Goal: Task Accomplishment & Management: Use online tool/utility

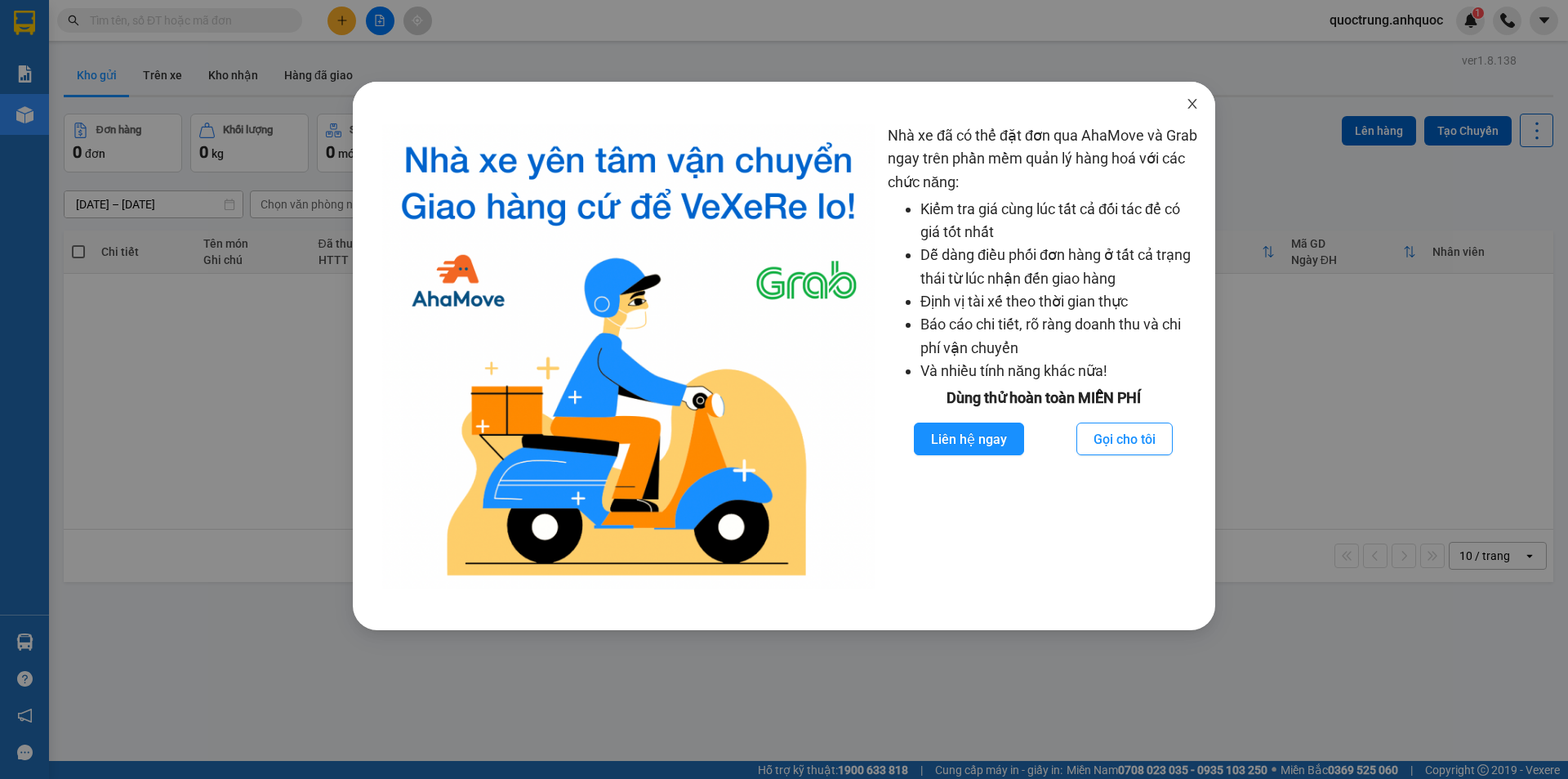
click at [1187, 108] on icon "close" at bounding box center [1192, 103] width 13 height 13
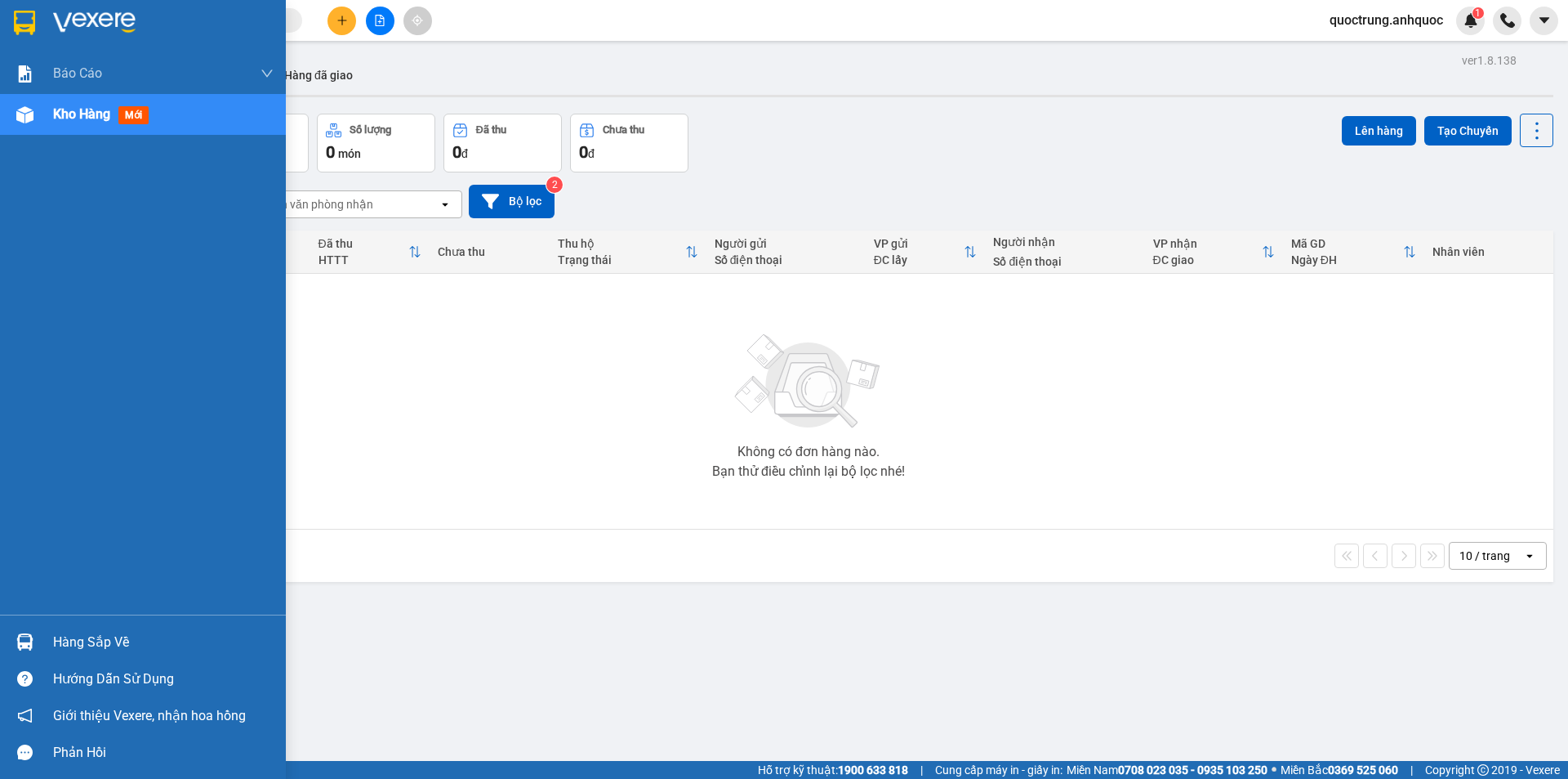
click at [22, 116] on img at bounding box center [25, 115] width 17 height 17
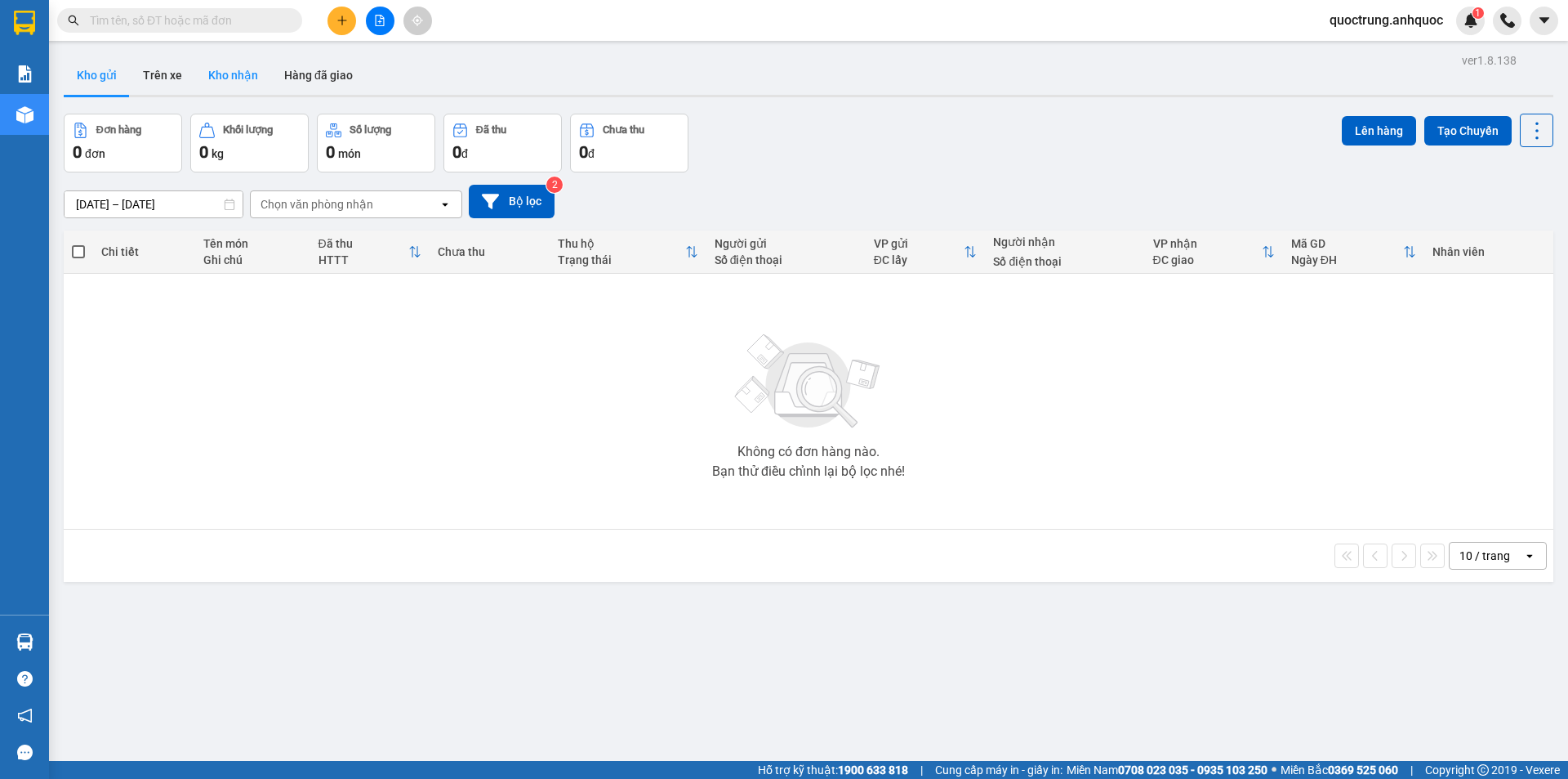
click at [200, 76] on button "Kho nhận" at bounding box center [233, 75] width 76 height 39
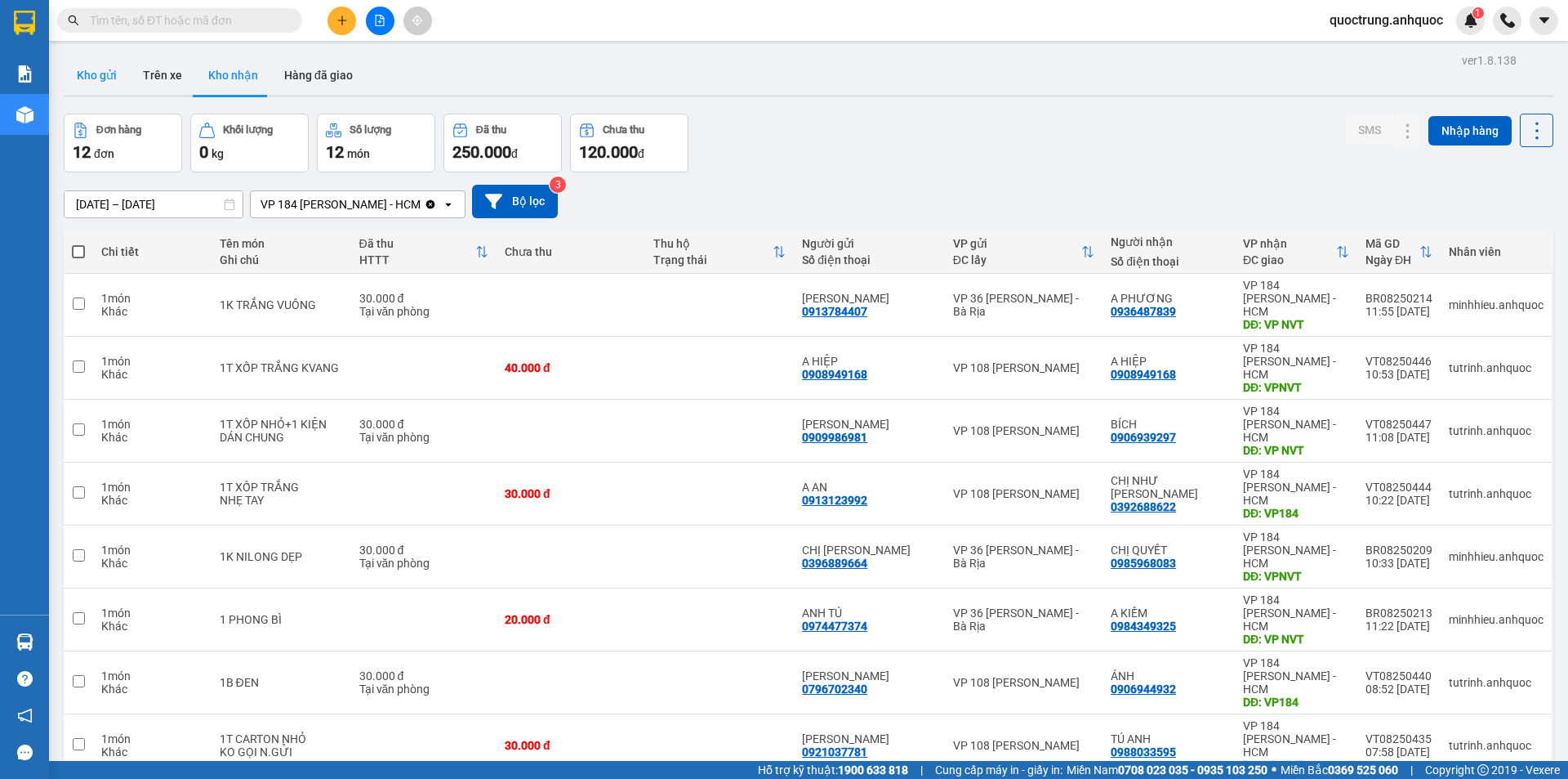
click at [110, 78] on button "Kho gửi" at bounding box center [97, 75] width 66 height 39
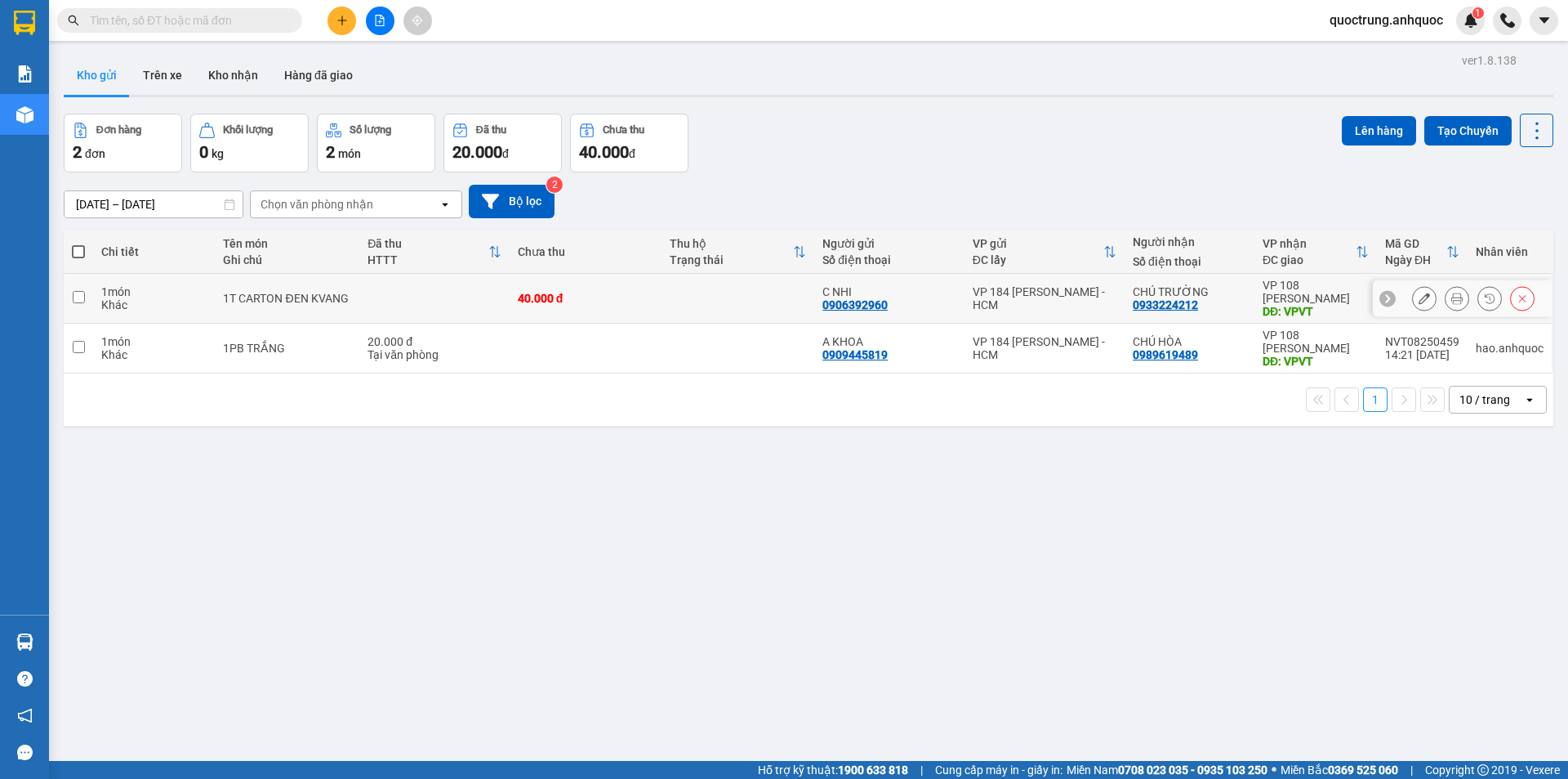
click at [434, 296] on td at bounding box center [433, 298] width 149 height 49
checkbox input "true"
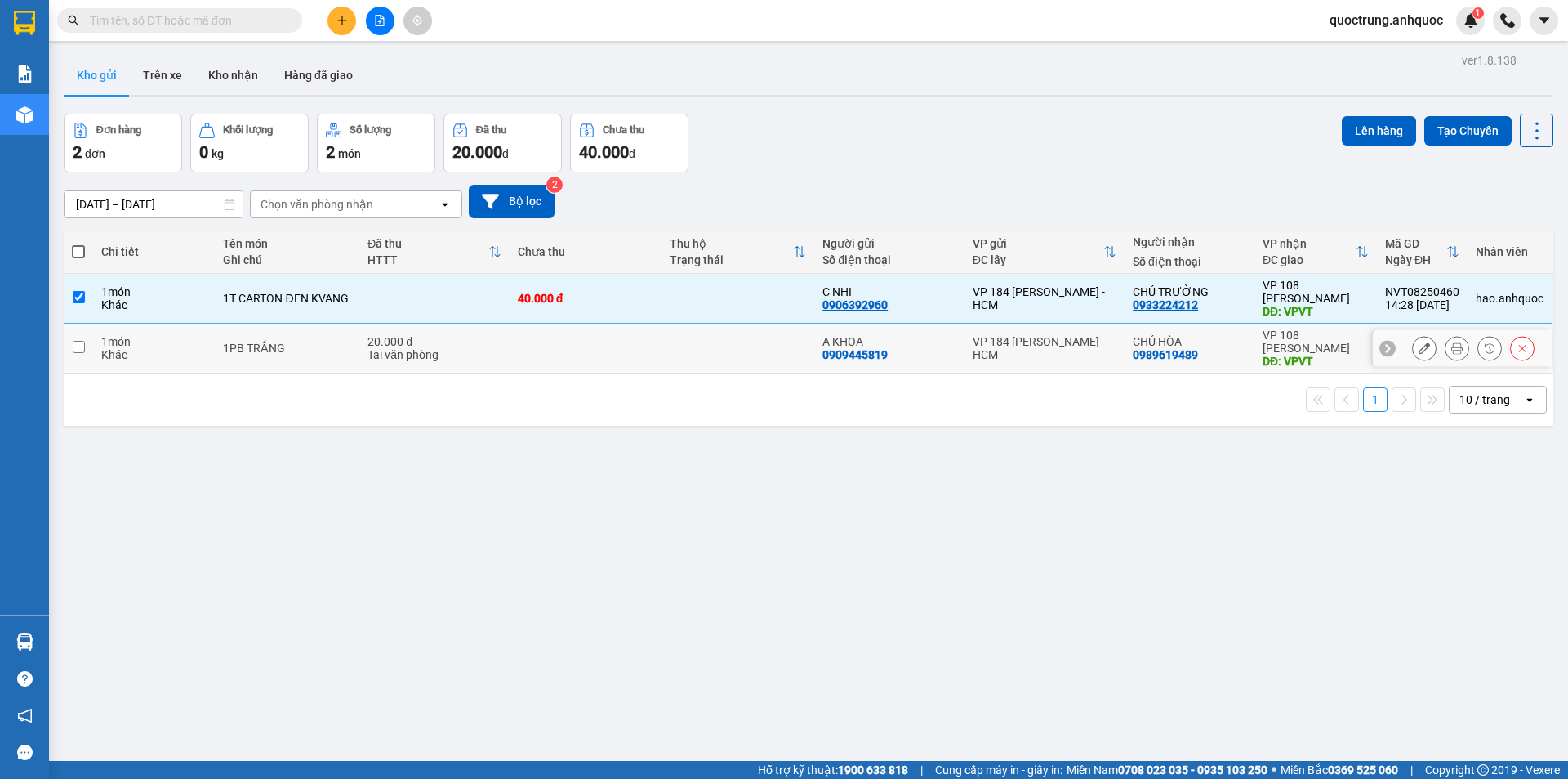
click at [420, 350] on div "Tại văn phòng" at bounding box center [433, 354] width 133 height 13
checkbox input "true"
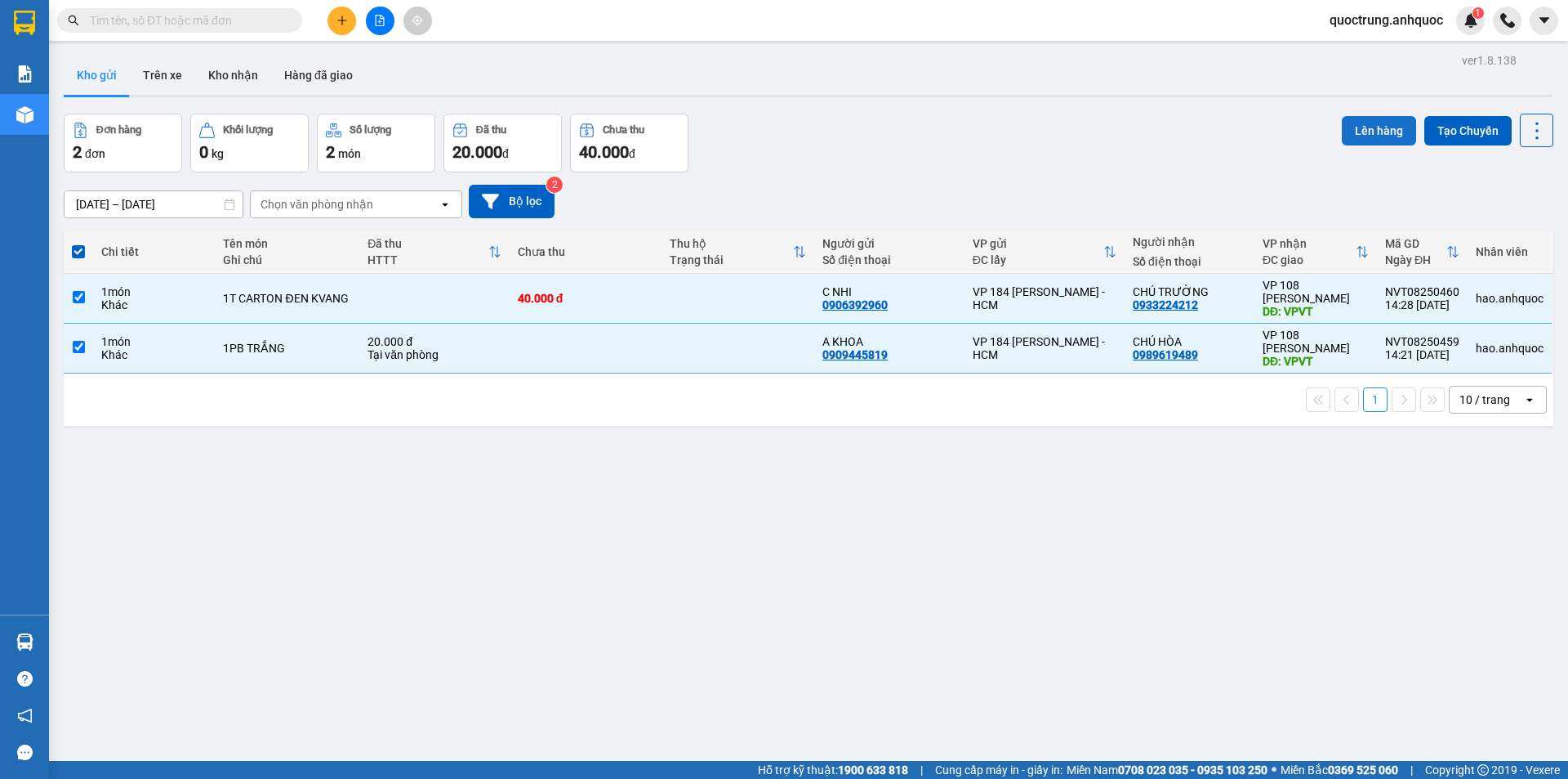
click at [1373, 117] on button "Lên hàng" at bounding box center [1379, 131] width 74 height 30
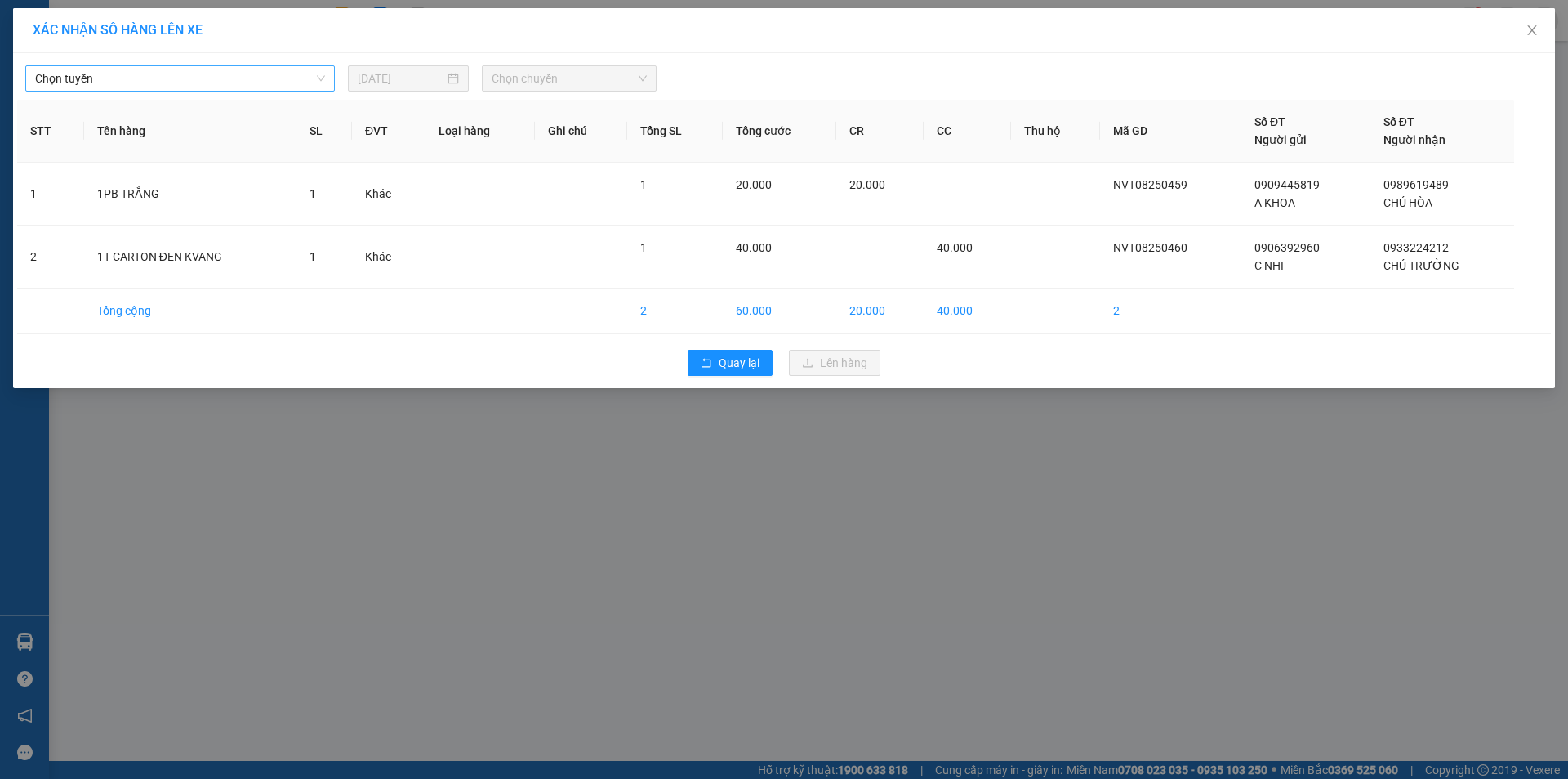
click at [271, 73] on span "Chọn tuyến" at bounding box center [181, 78] width 290 height 25
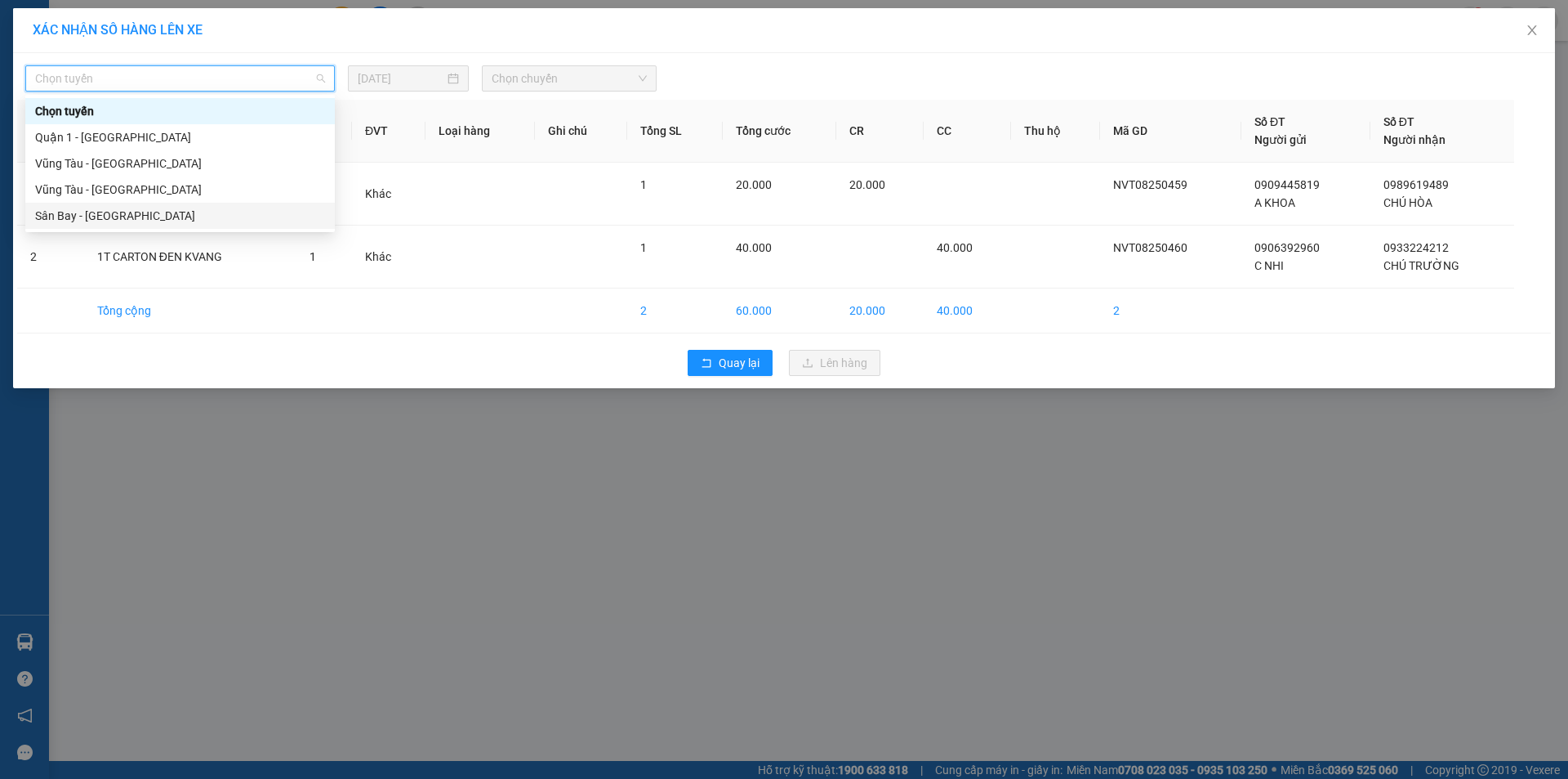
click at [173, 227] on div "Sân Bay - [GEOGRAPHIC_DATA]" at bounding box center [181, 215] width 310 height 26
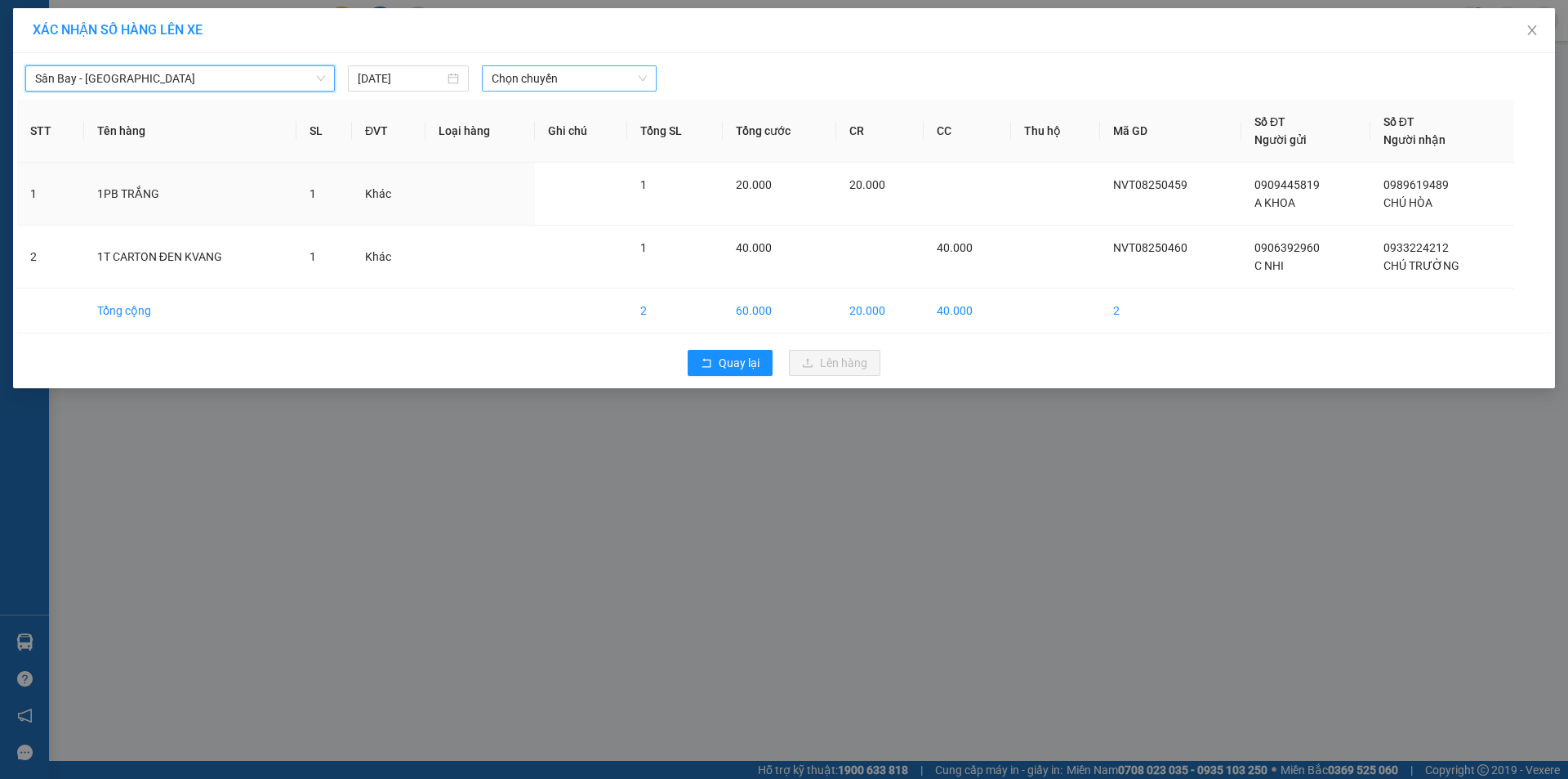
click at [573, 87] on span "Chọn chuyến" at bounding box center [568, 78] width 155 height 25
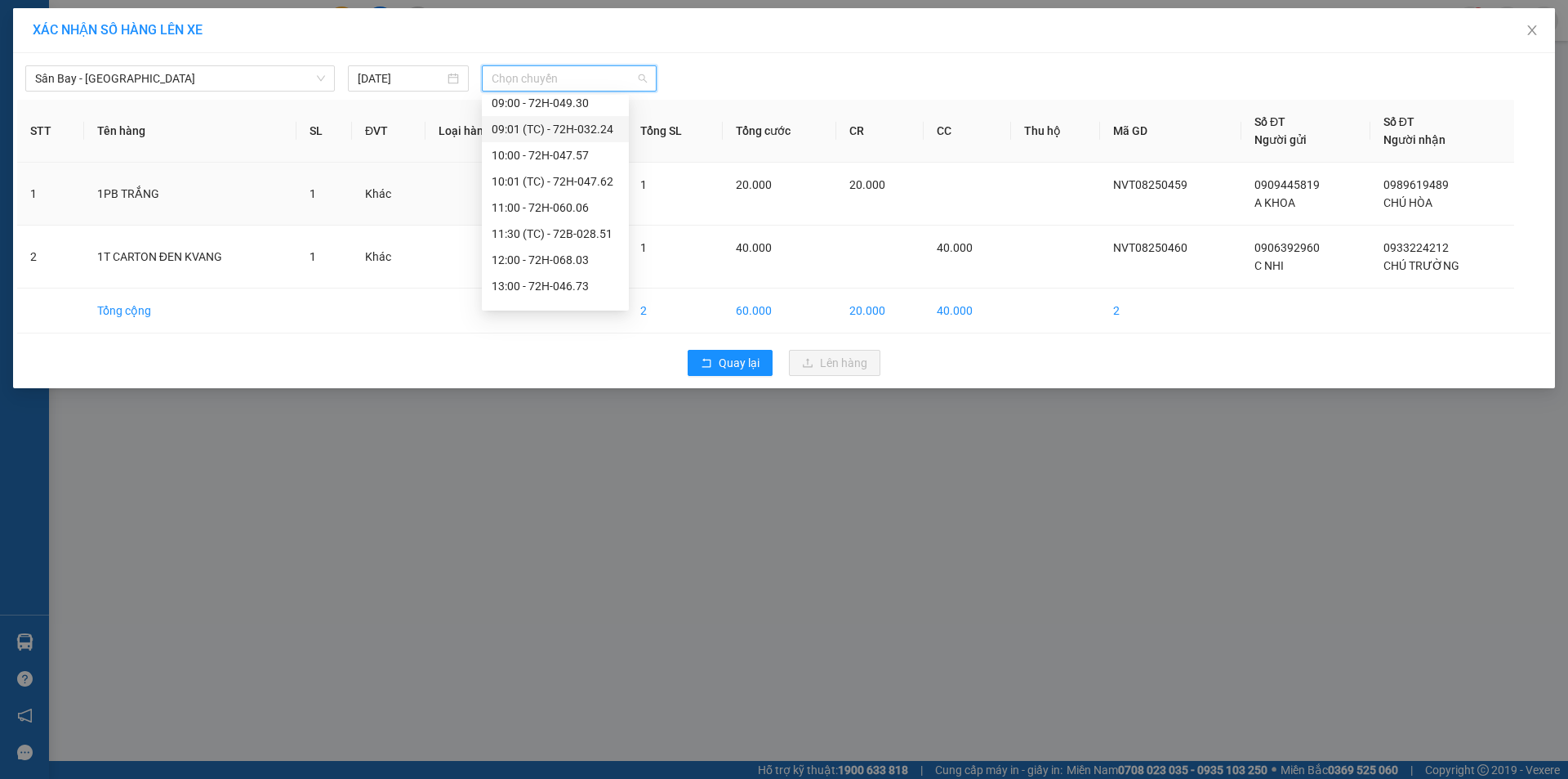
scroll to position [409, 0]
click at [582, 218] on div "15:01 (TC) - 72B-028.77" at bounding box center [555, 225] width 127 height 18
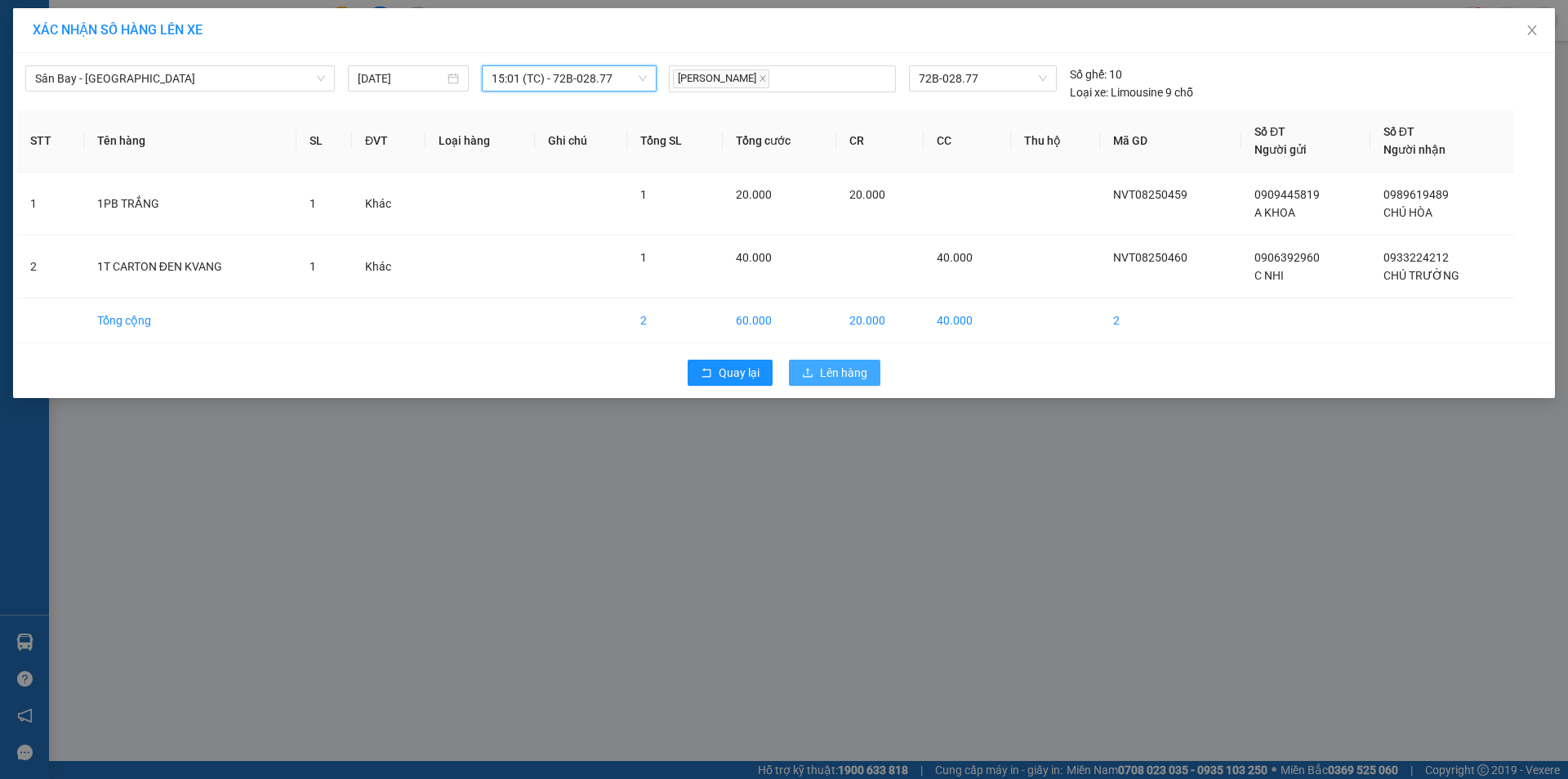
click at [834, 383] on button "Lên hàng" at bounding box center [835, 372] width 92 height 26
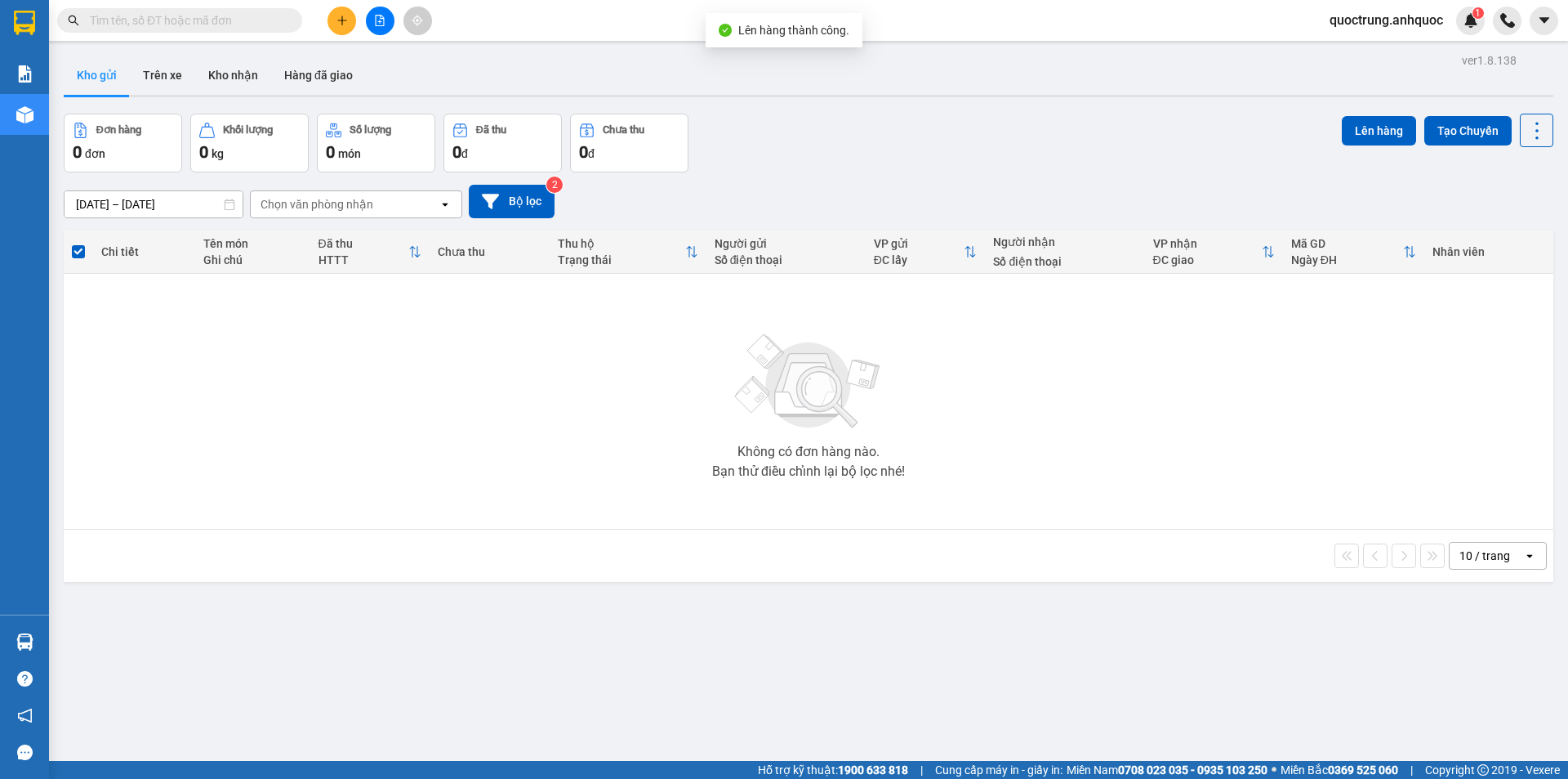
click at [380, 26] on icon "file-add" at bounding box center [380, 21] width 9 height 12
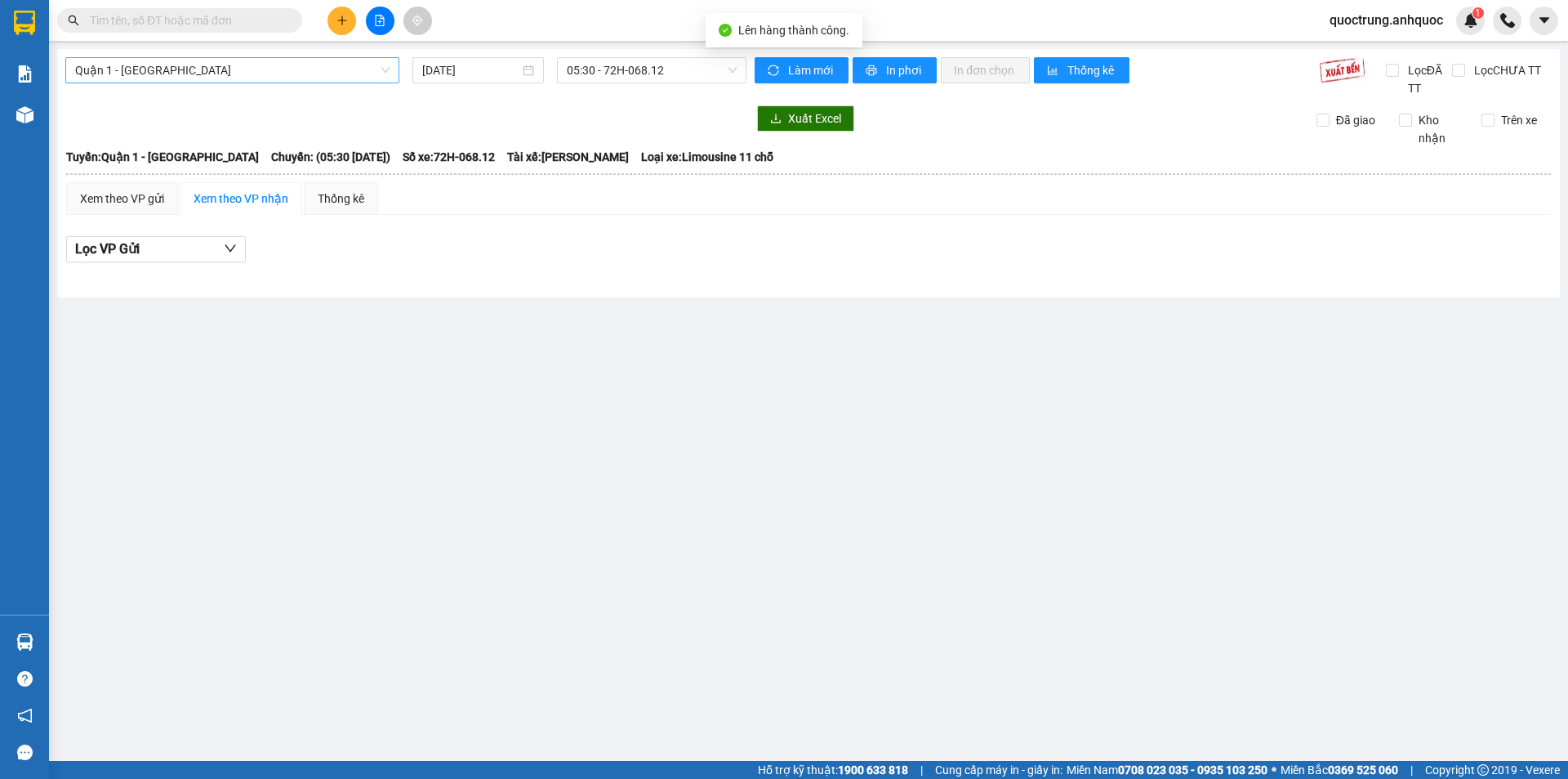
click at [248, 69] on span "Quận 1 - [GEOGRAPHIC_DATA]" at bounding box center [232, 70] width 315 height 25
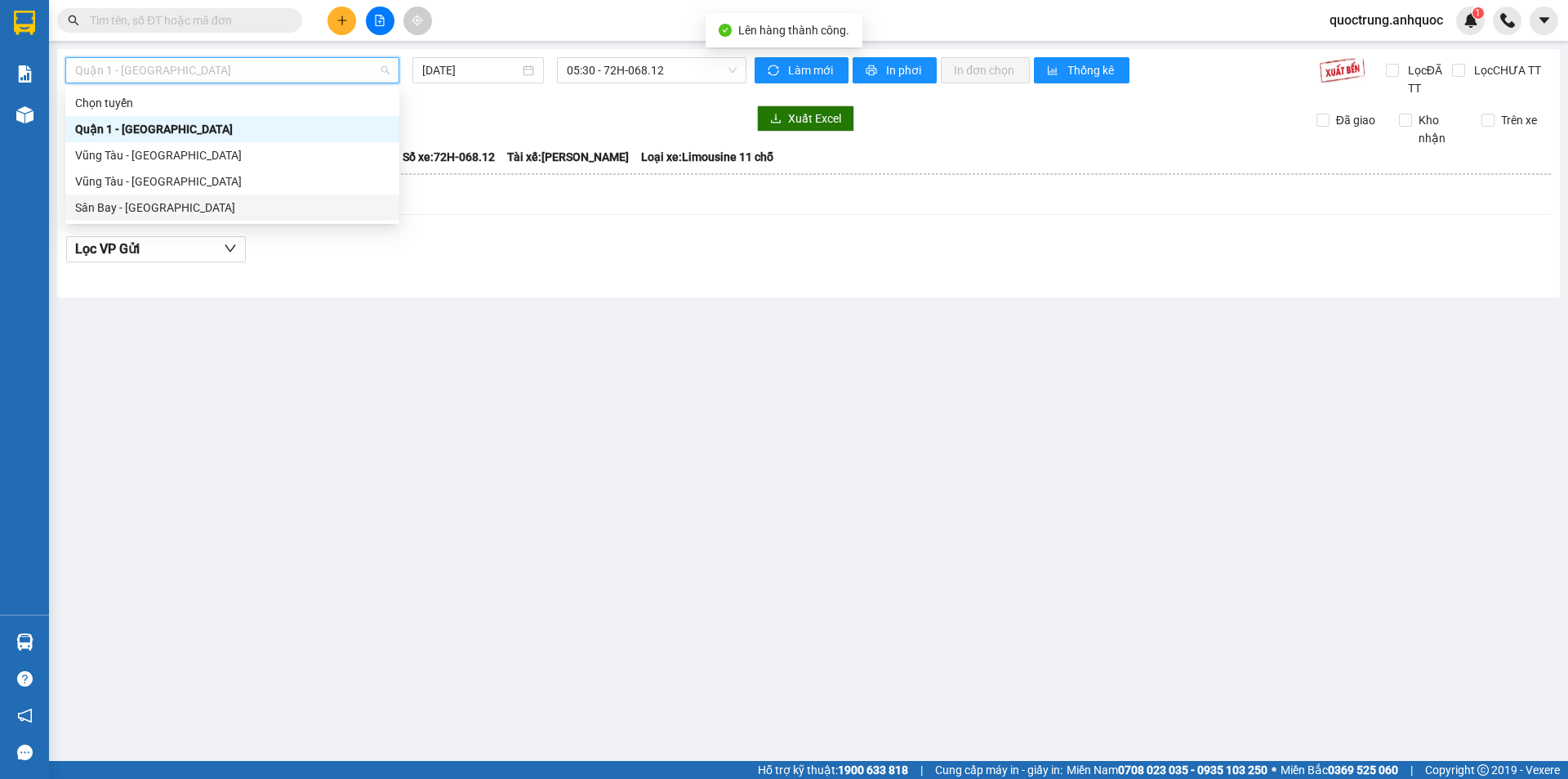
click at [261, 205] on div "Sân Bay - [GEOGRAPHIC_DATA]" at bounding box center [232, 207] width 315 height 18
type input "[DATE]"
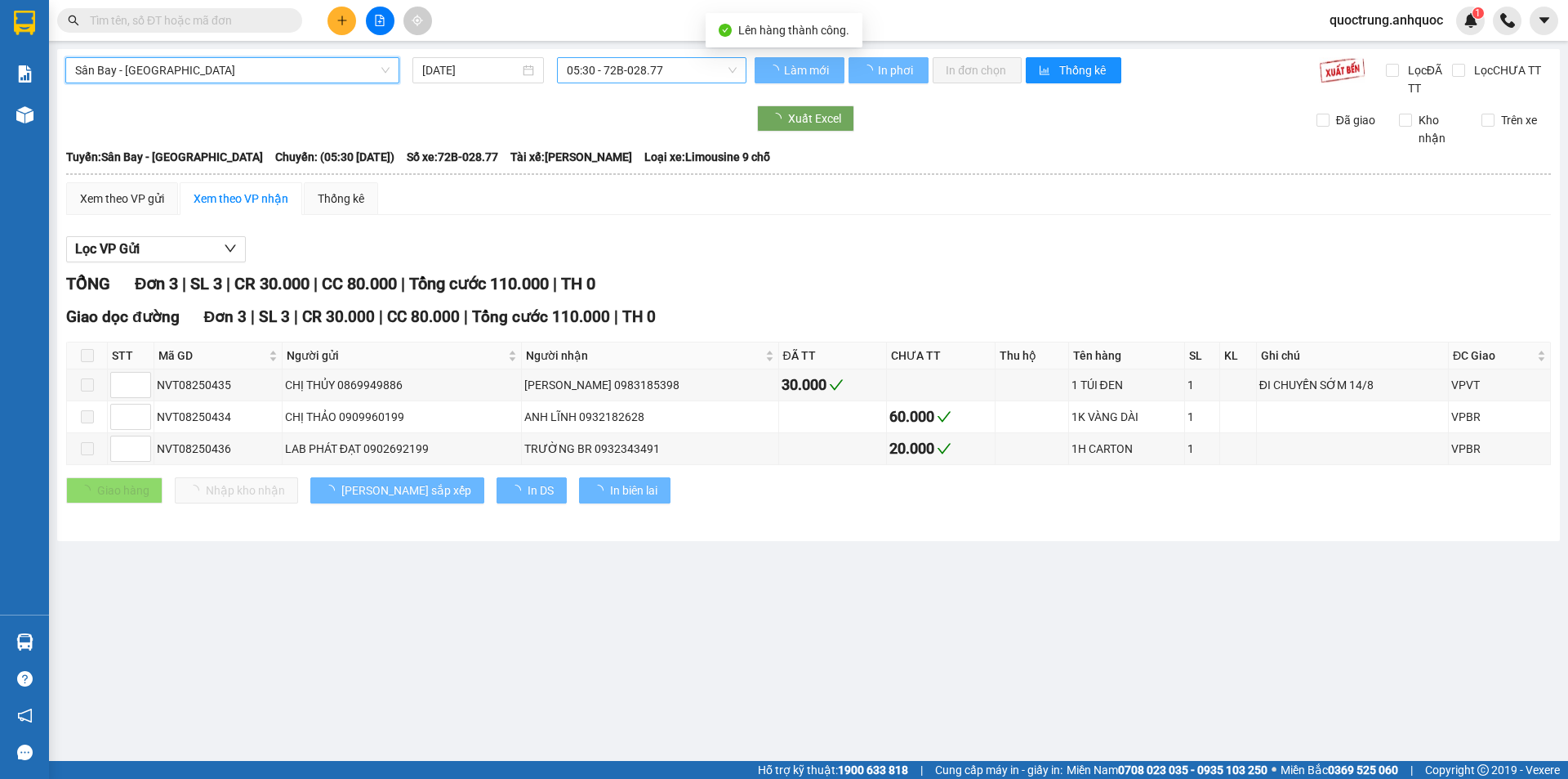
click at [621, 76] on span "05:30 - 72B-028.77" at bounding box center [651, 70] width 170 height 25
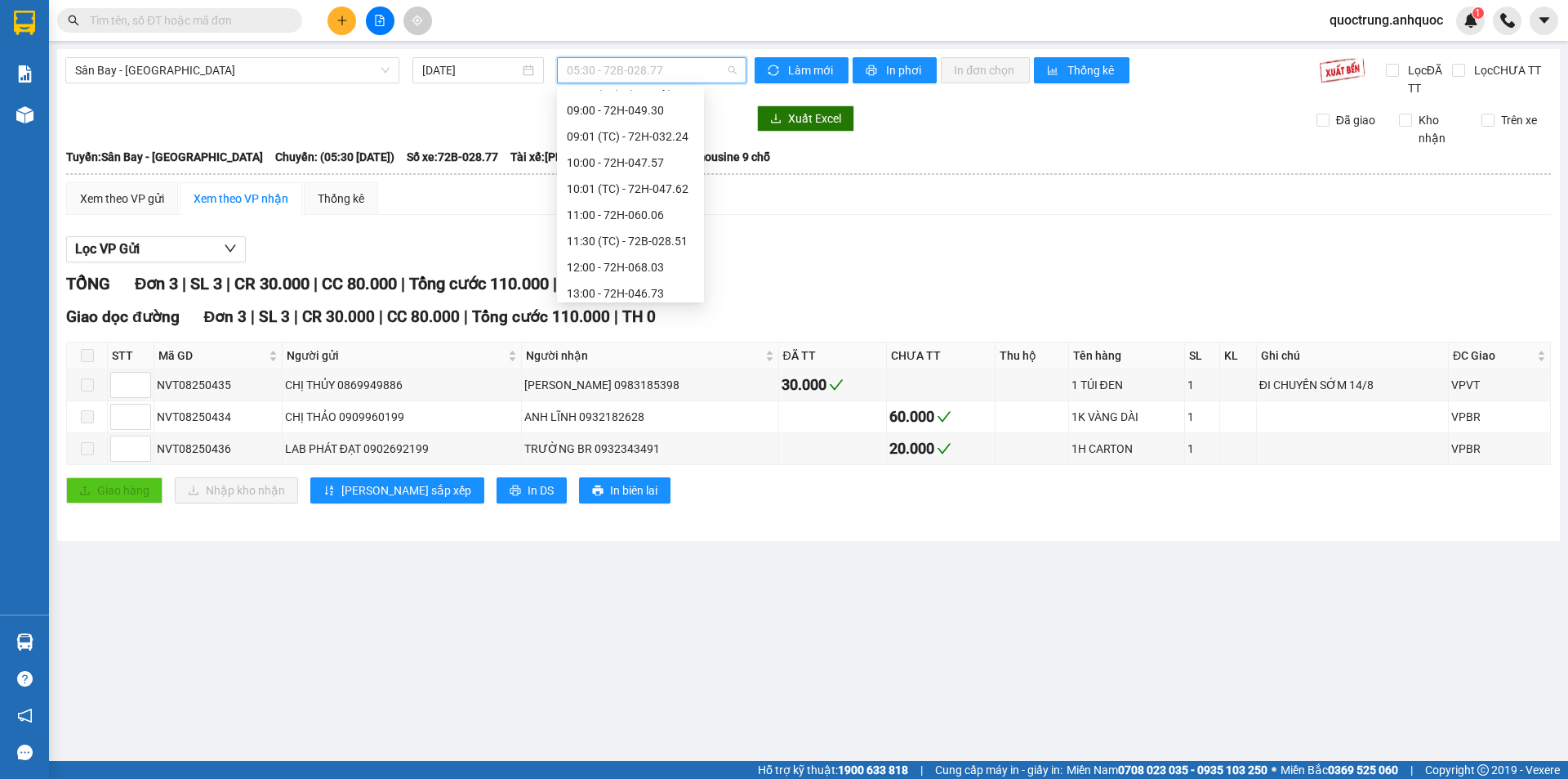
scroll to position [491, 0]
click at [626, 135] on div "15:01 (TC) - 72B-028.77" at bounding box center [630, 135] width 127 height 18
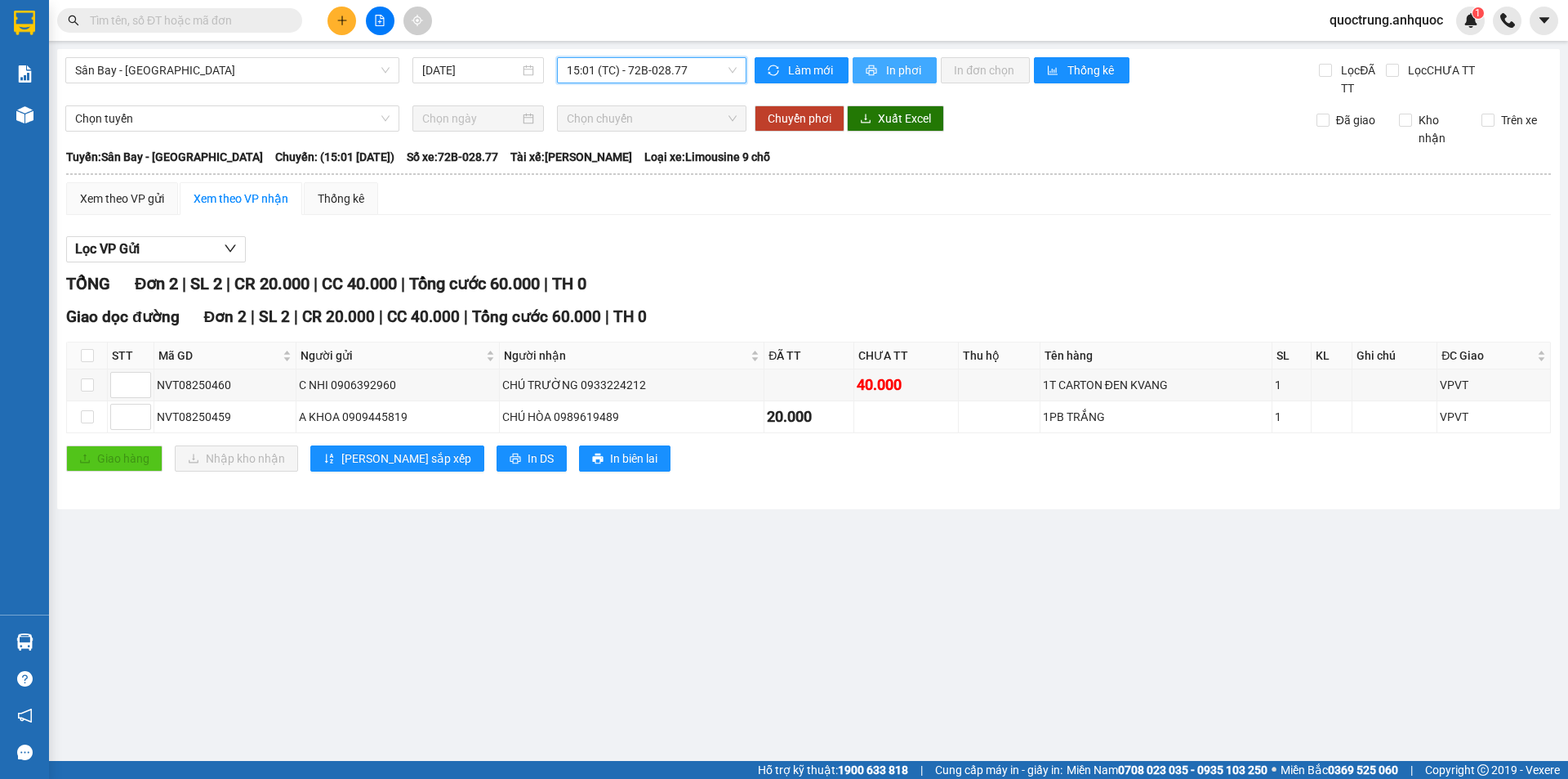
click at [878, 80] on button "In phơi" at bounding box center [894, 70] width 84 height 26
click at [654, 80] on span "15:01 (TC) - 72B-028.77" at bounding box center [651, 70] width 170 height 25
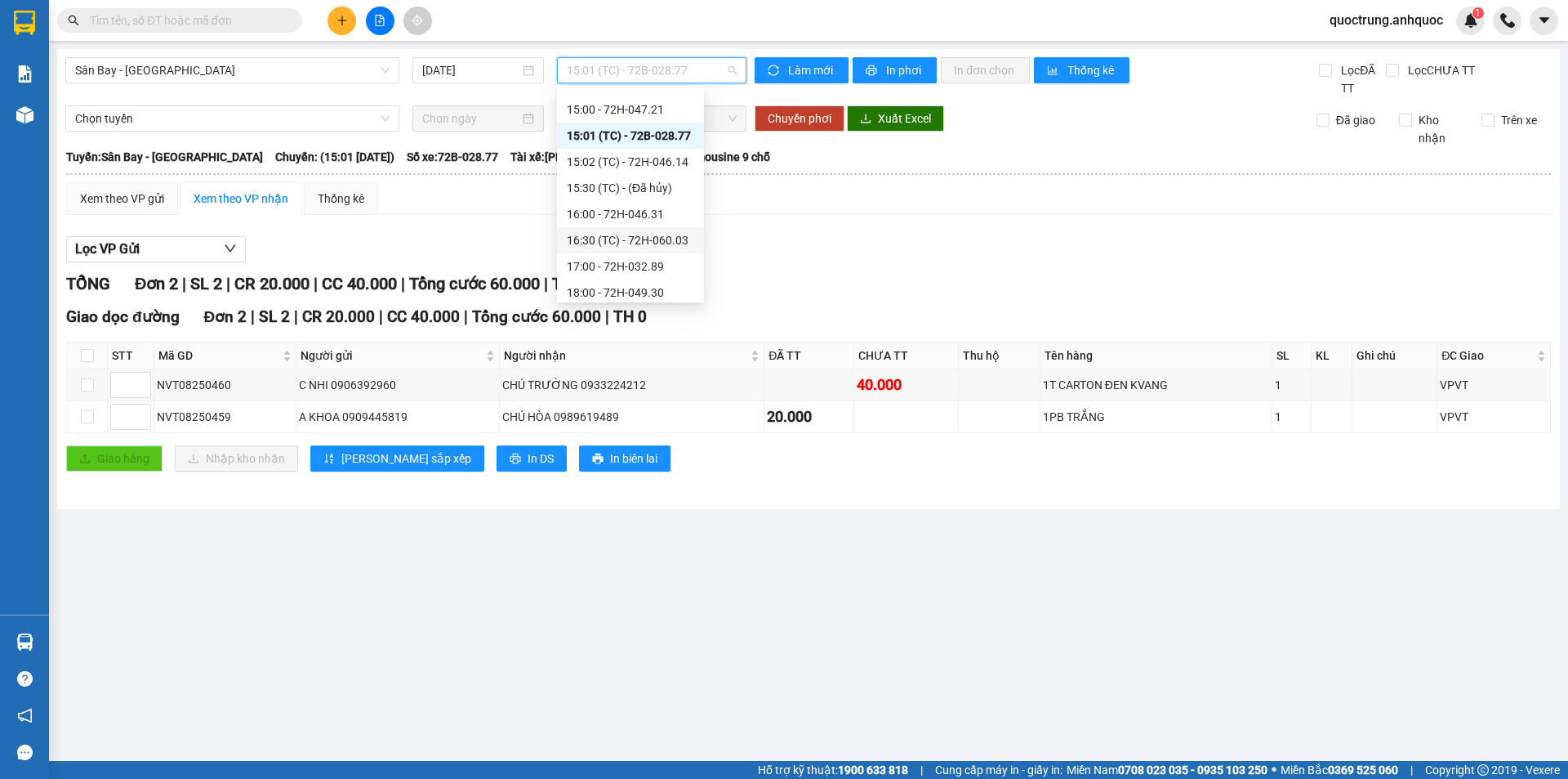
click at [808, 225] on div "Xem theo VP gửi Xem theo VP nhận Thống kê Lọc VP Gửi TỔNG Đơn 2 | SL 2 | CR 20…" at bounding box center [808, 338] width 1485 height 310
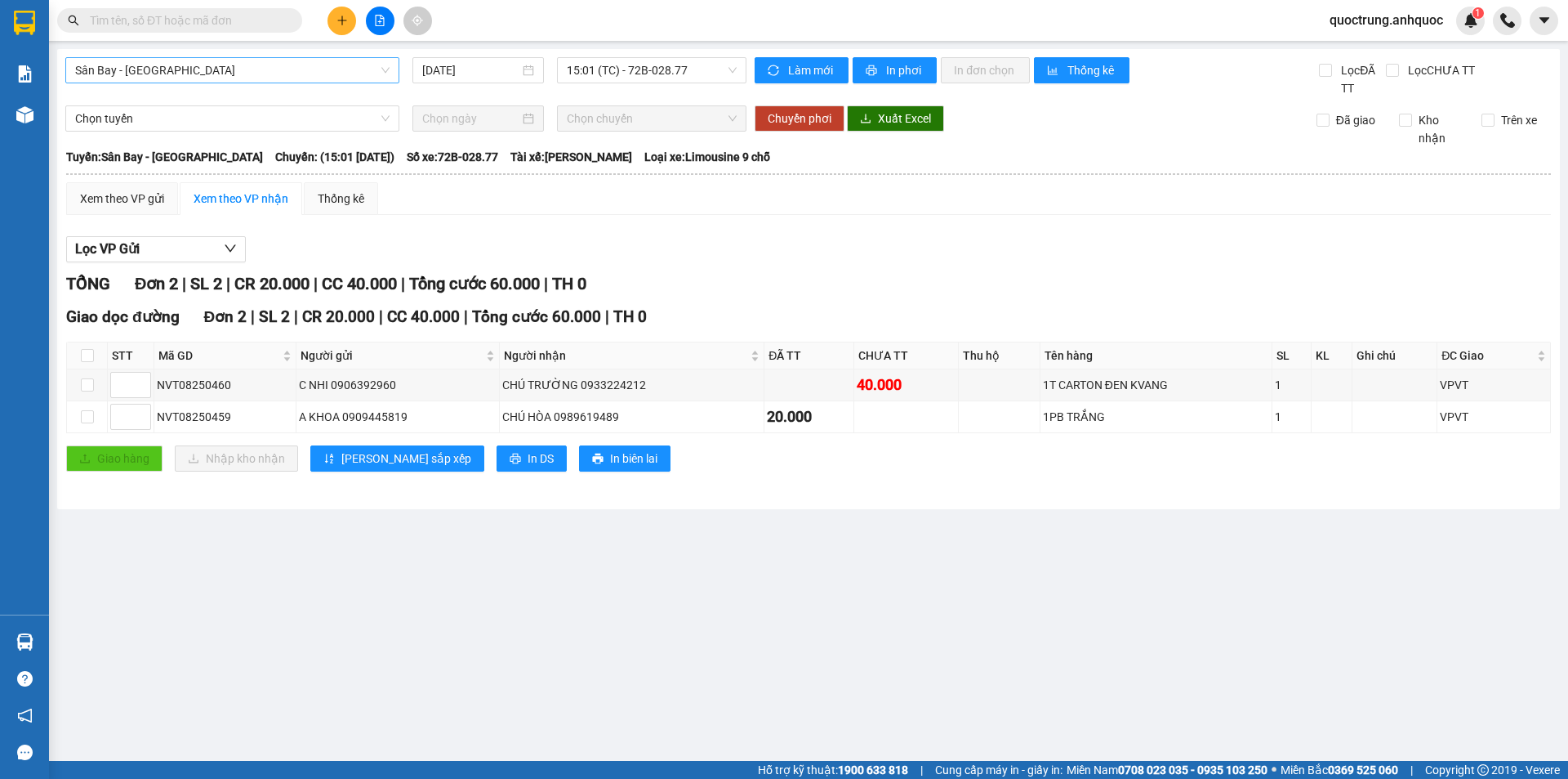
click at [269, 76] on span "Sân Bay - [GEOGRAPHIC_DATA]" at bounding box center [232, 70] width 315 height 25
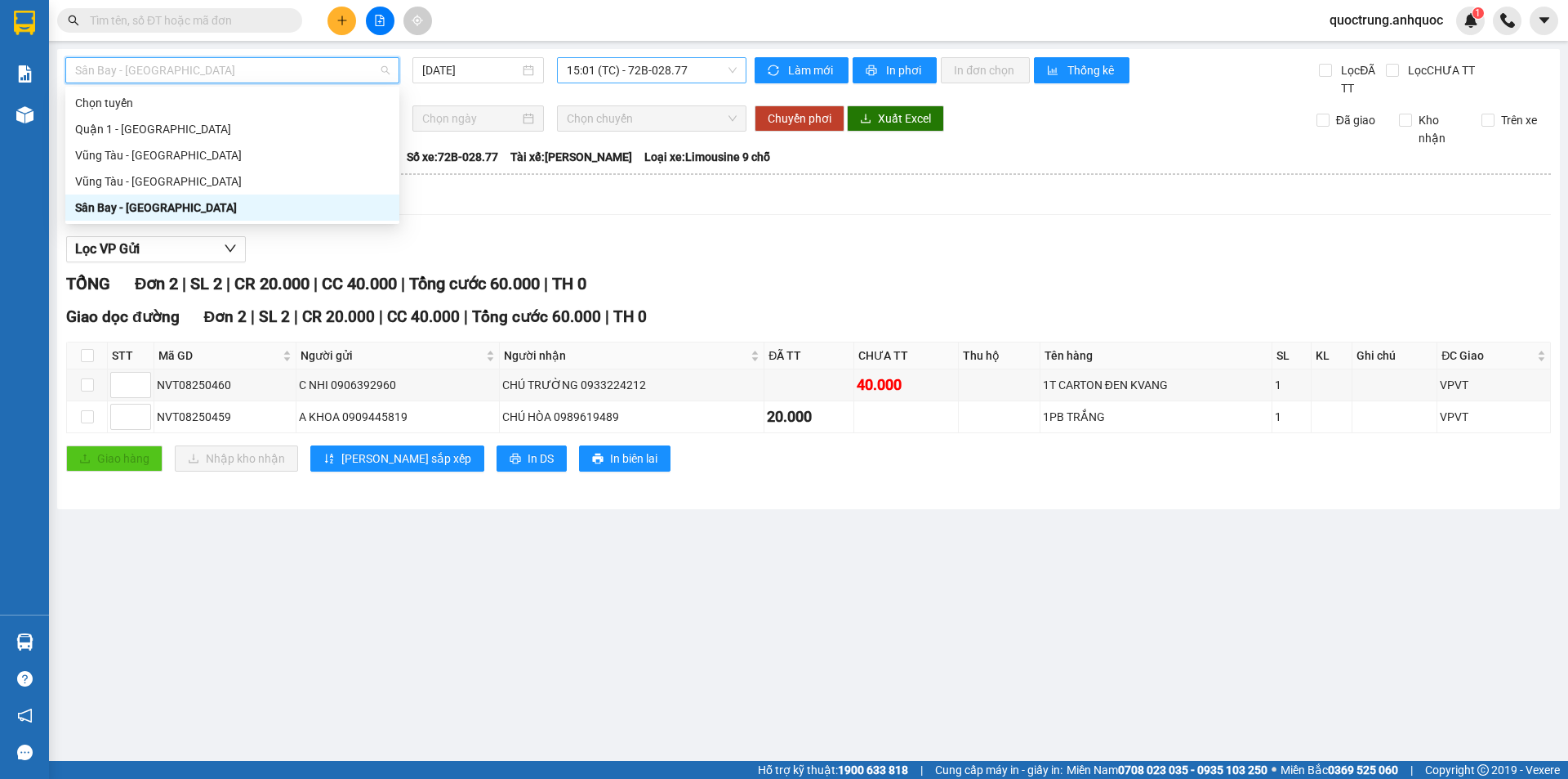
click at [623, 72] on span "15:01 (TC) - 72B-028.77" at bounding box center [651, 70] width 170 height 25
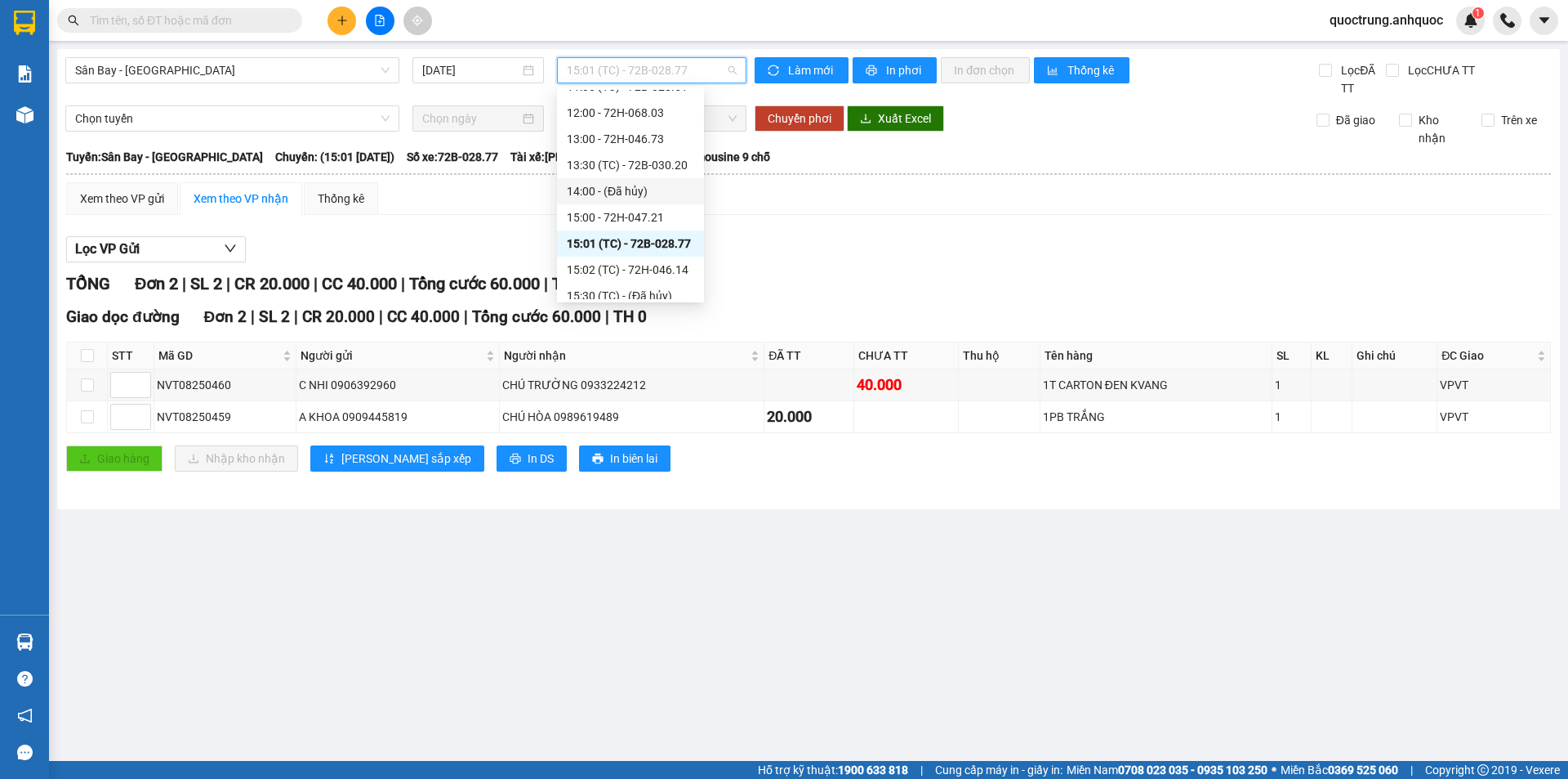
scroll to position [409, 0]
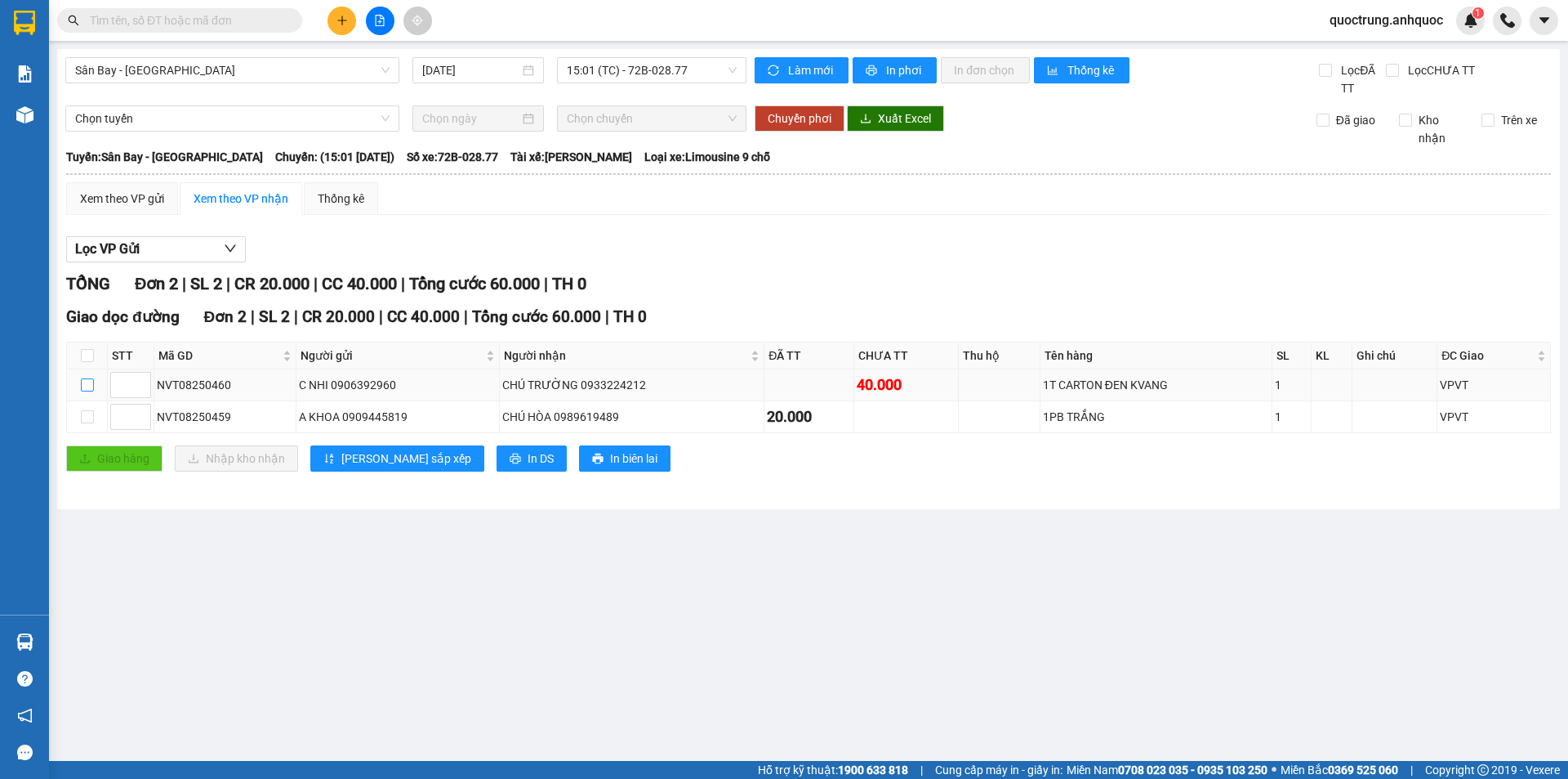
click at [88, 390] on input "checkbox" at bounding box center [87, 384] width 13 height 13
checkbox input "true"
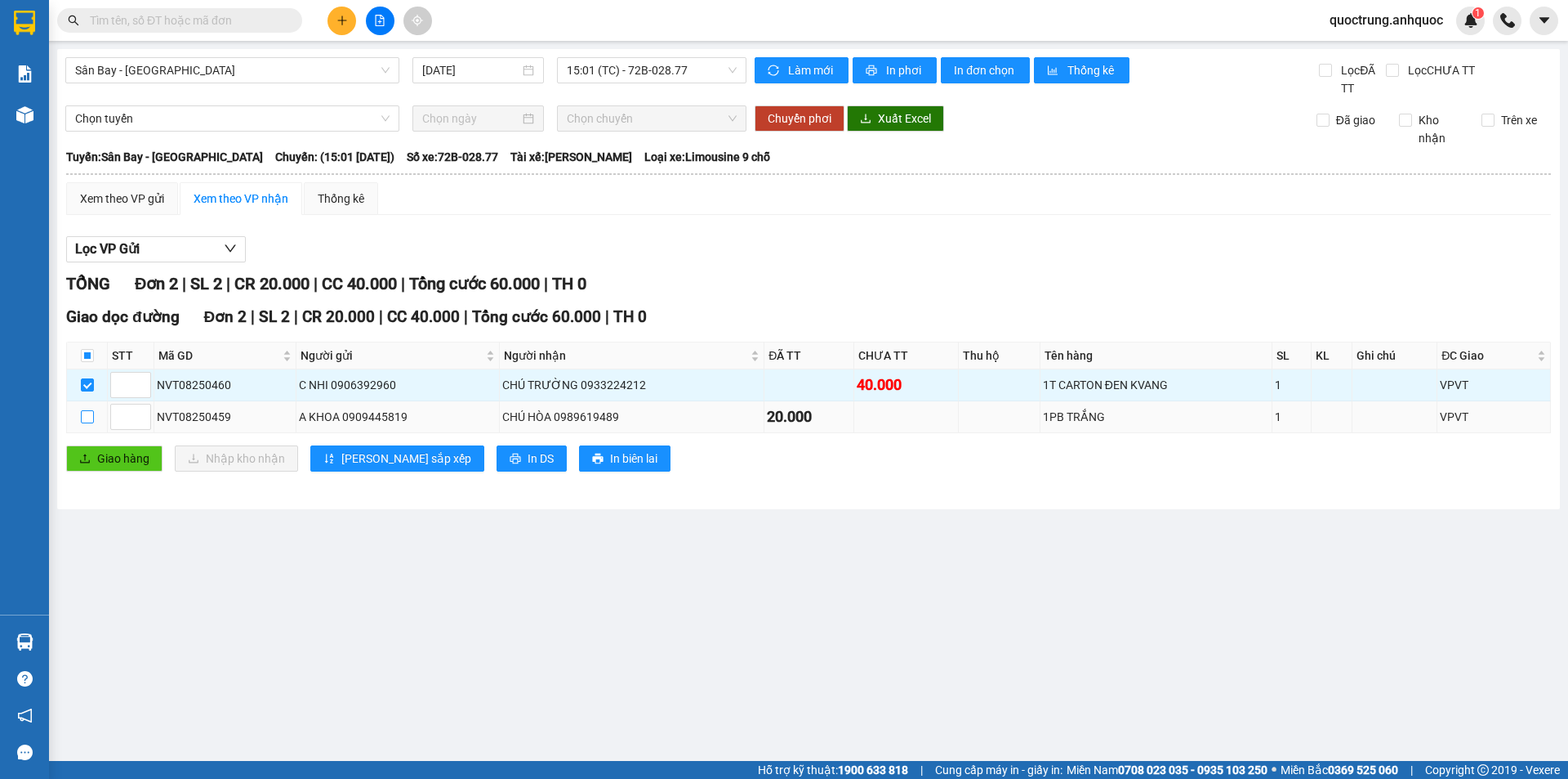
click at [83, 415] on input "checkbox" at bounding box center [87, 416] width 13 height 13
checkbox input "true"
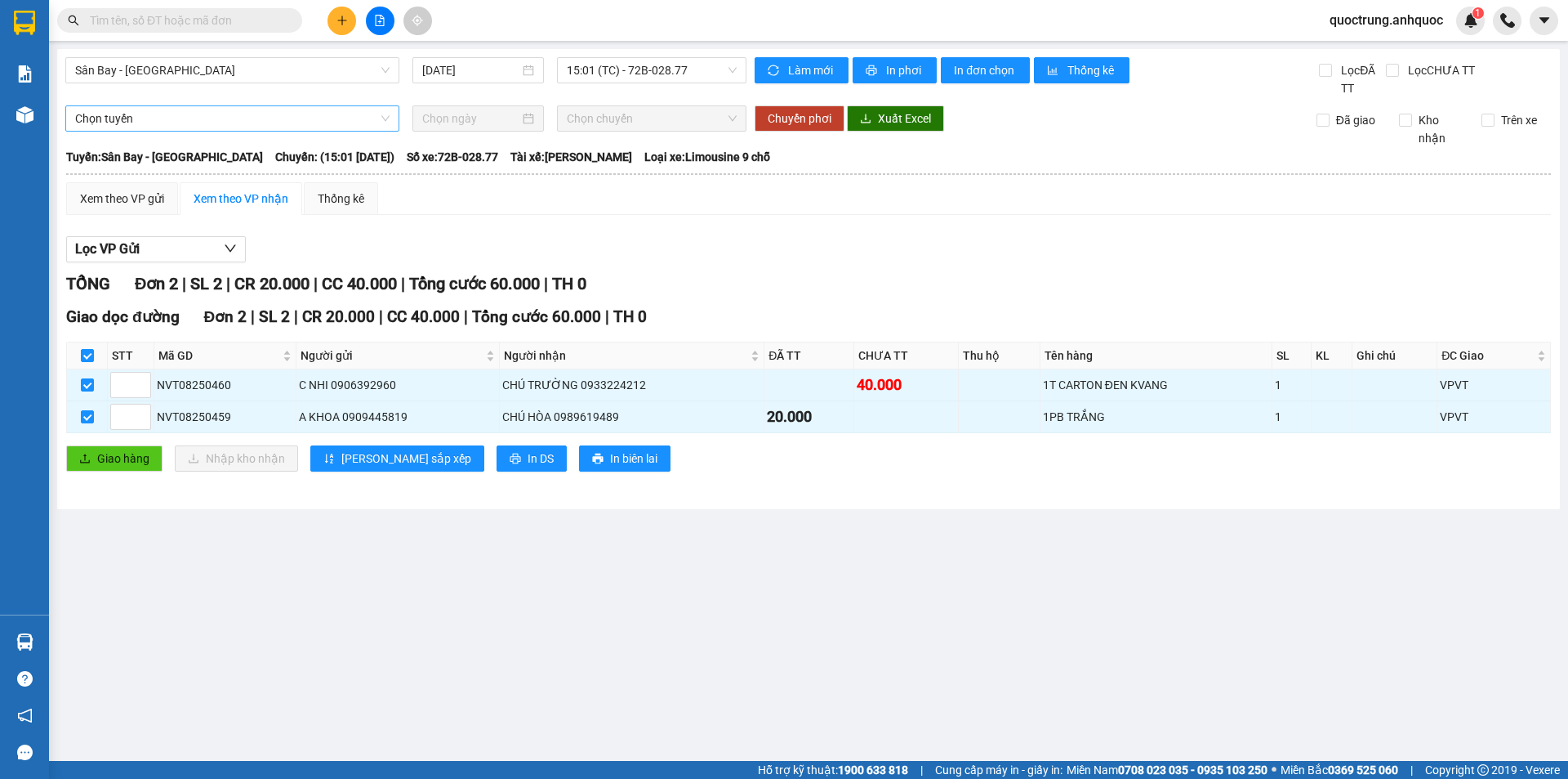
click at [248, 116] on span "Chọn tuyến" at bounding box center [232, 118] width 315 height 25
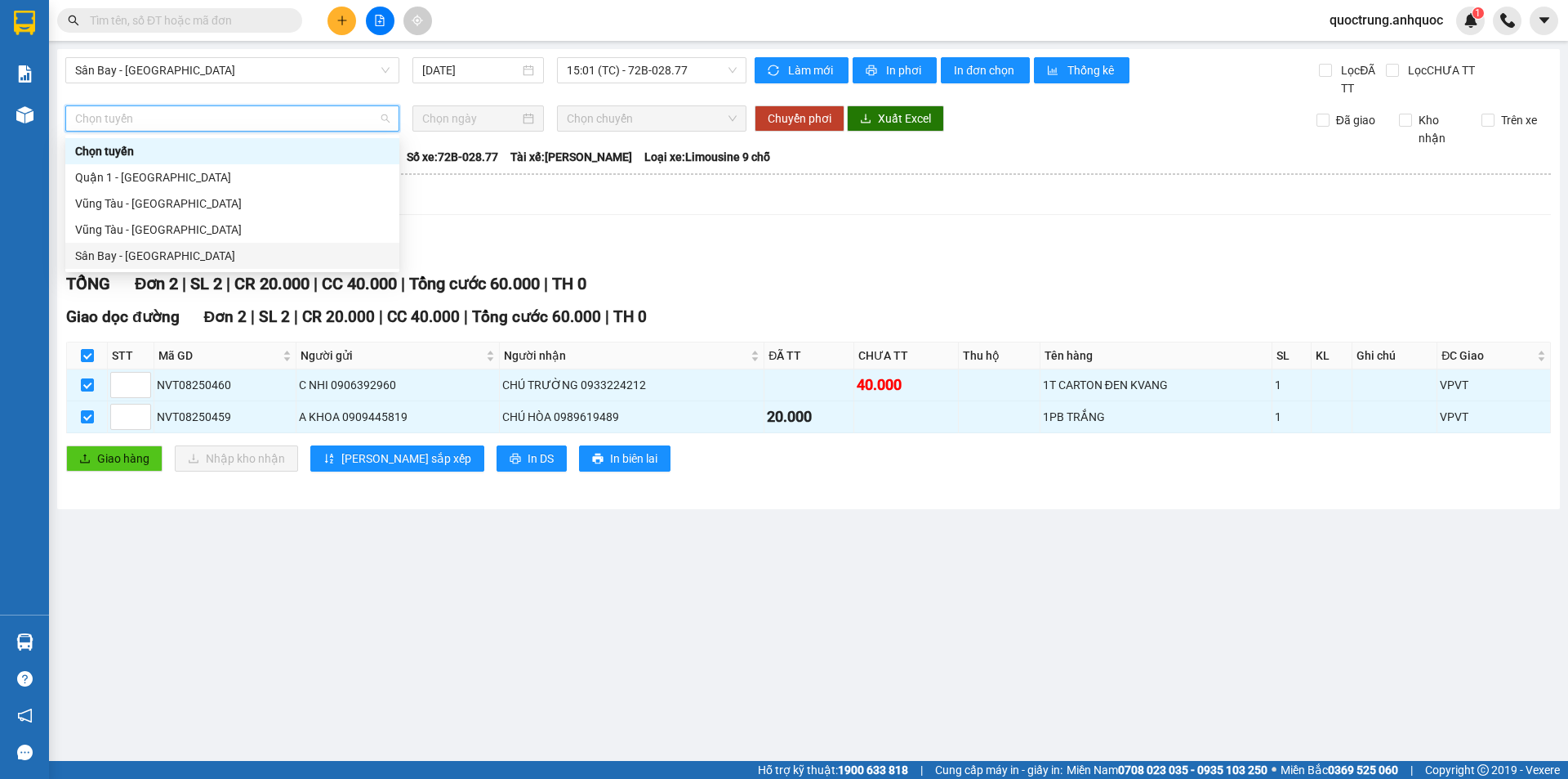
click at [151, 266] on div "Sân Bay - [GEOGRAPHIC_DATA]" at bounding box center [232, 256] width 335 height 26
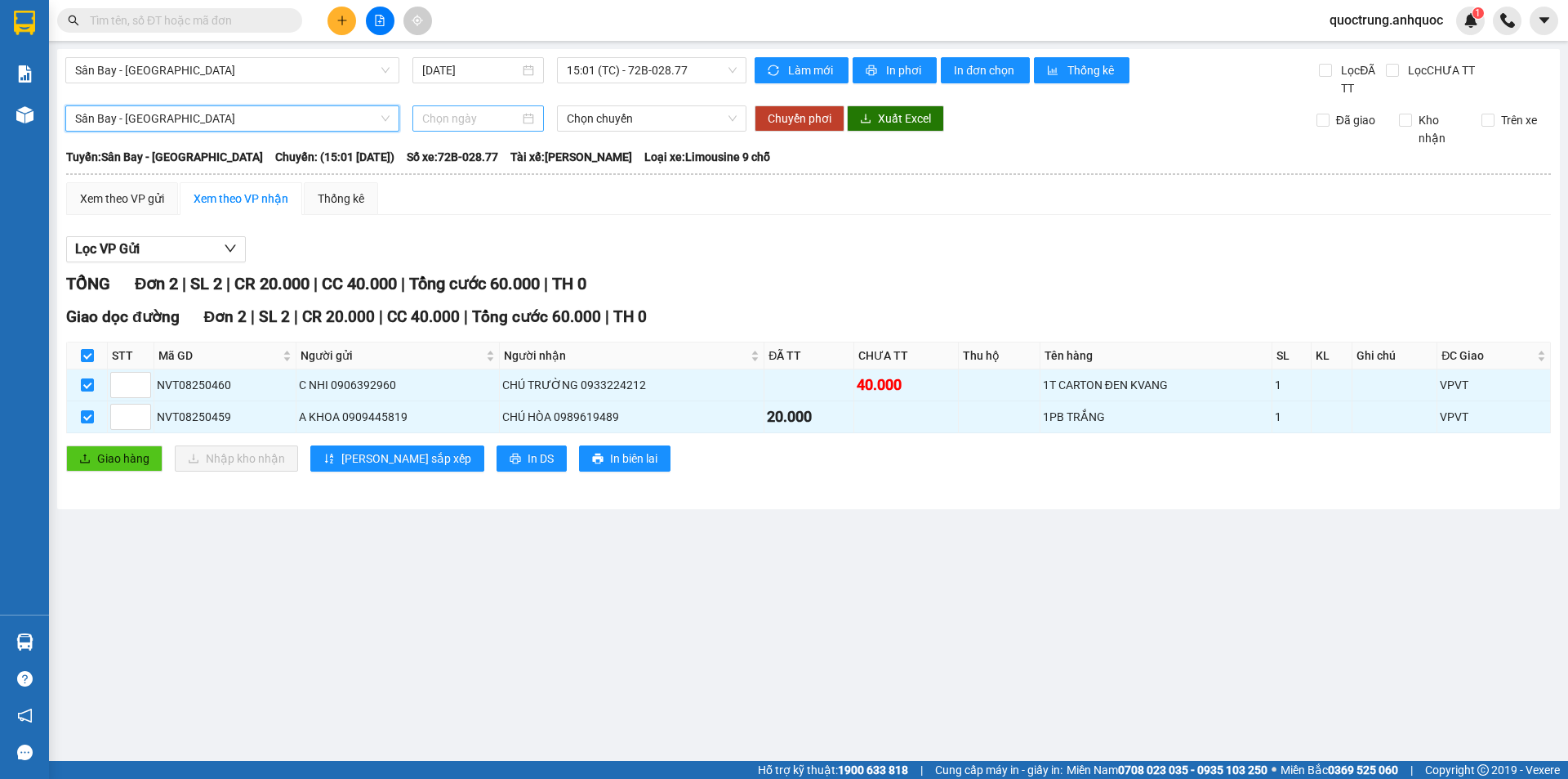
click at [477, 112] on input at bounding box center [471, 118] width 97 height 18
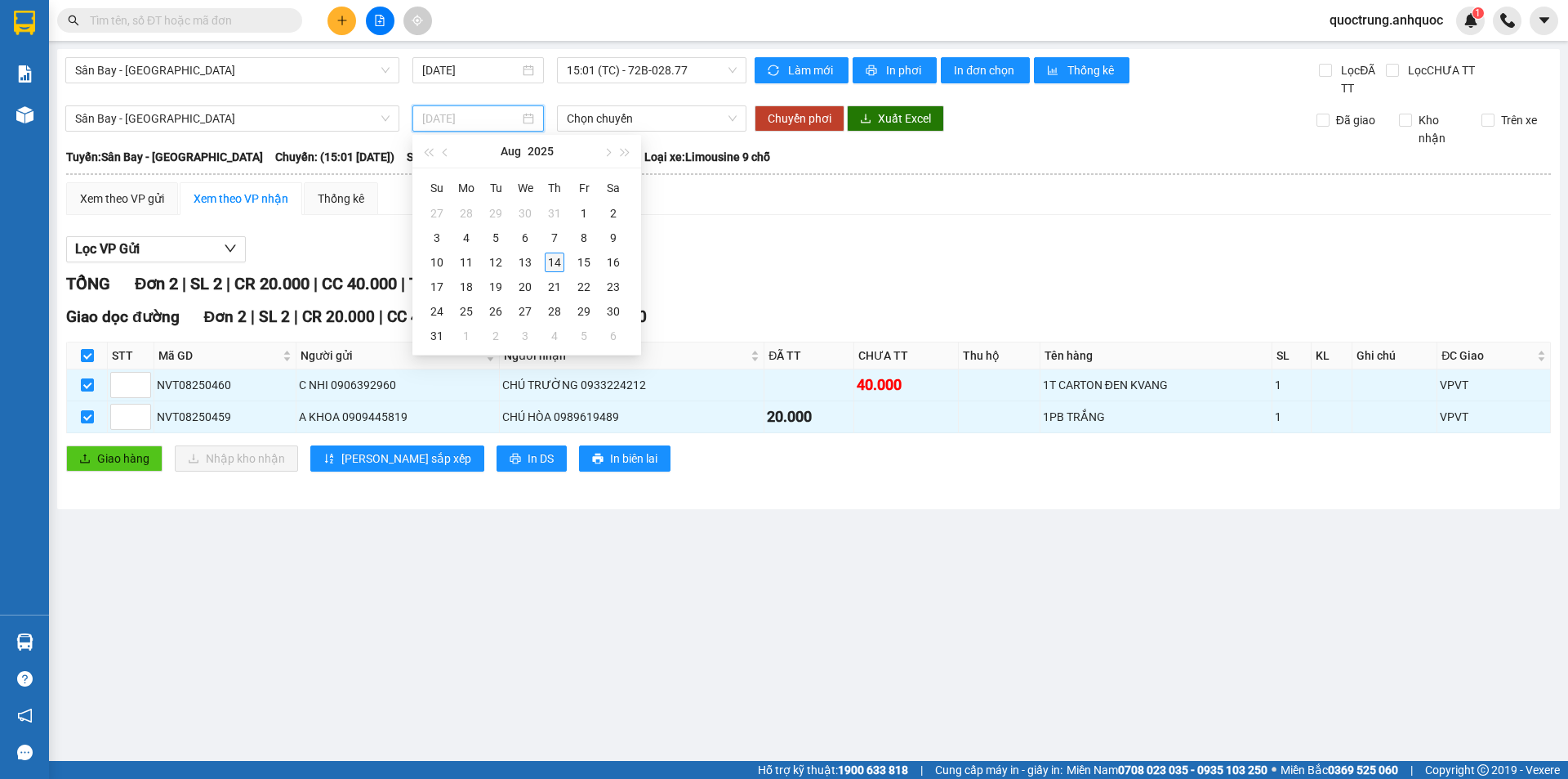
type input "[DATE]"
click at [550, 258] on div "14" at bounding box center [555, 263] width 20 height 20
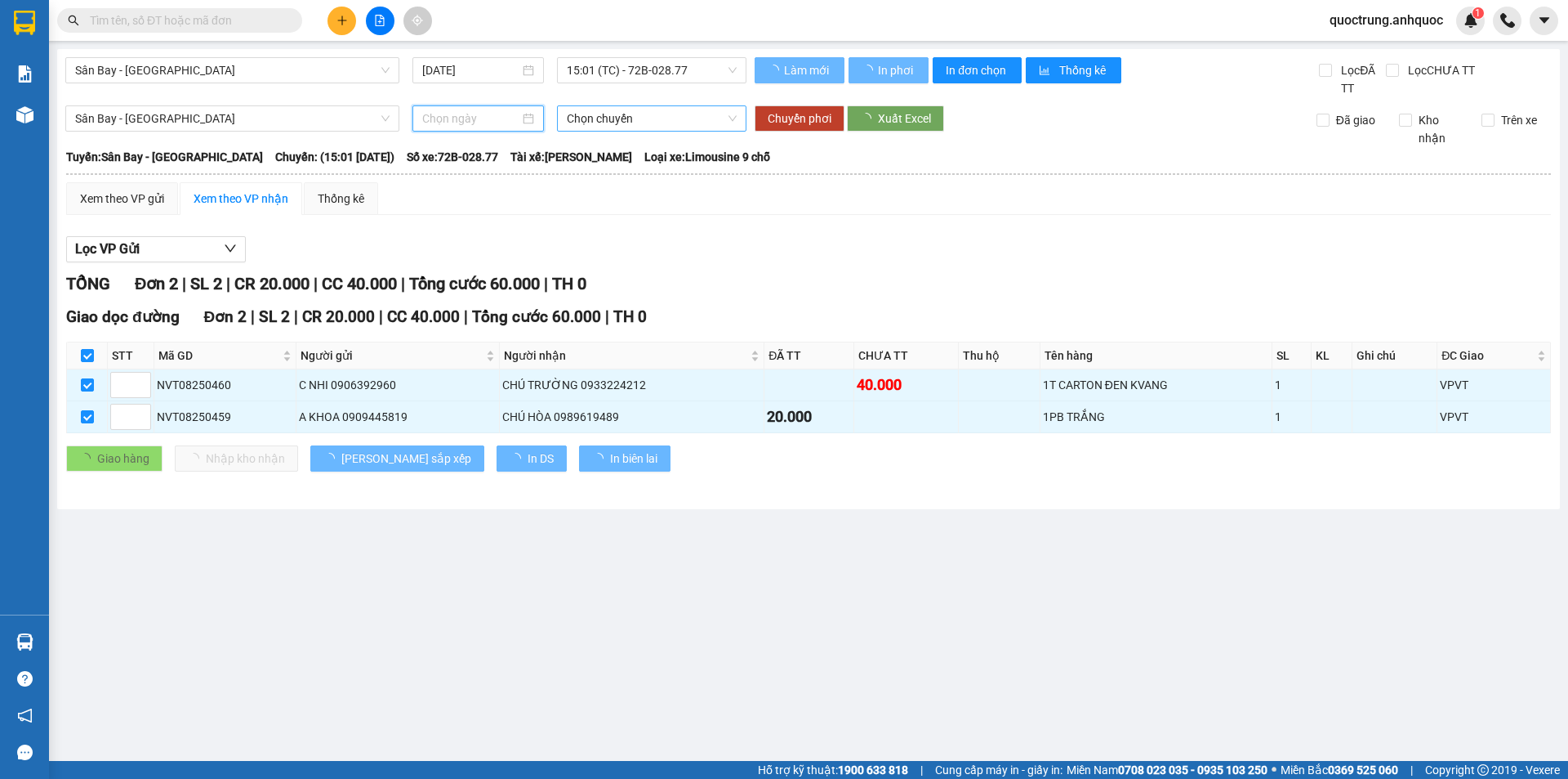
type input "[DATE]"
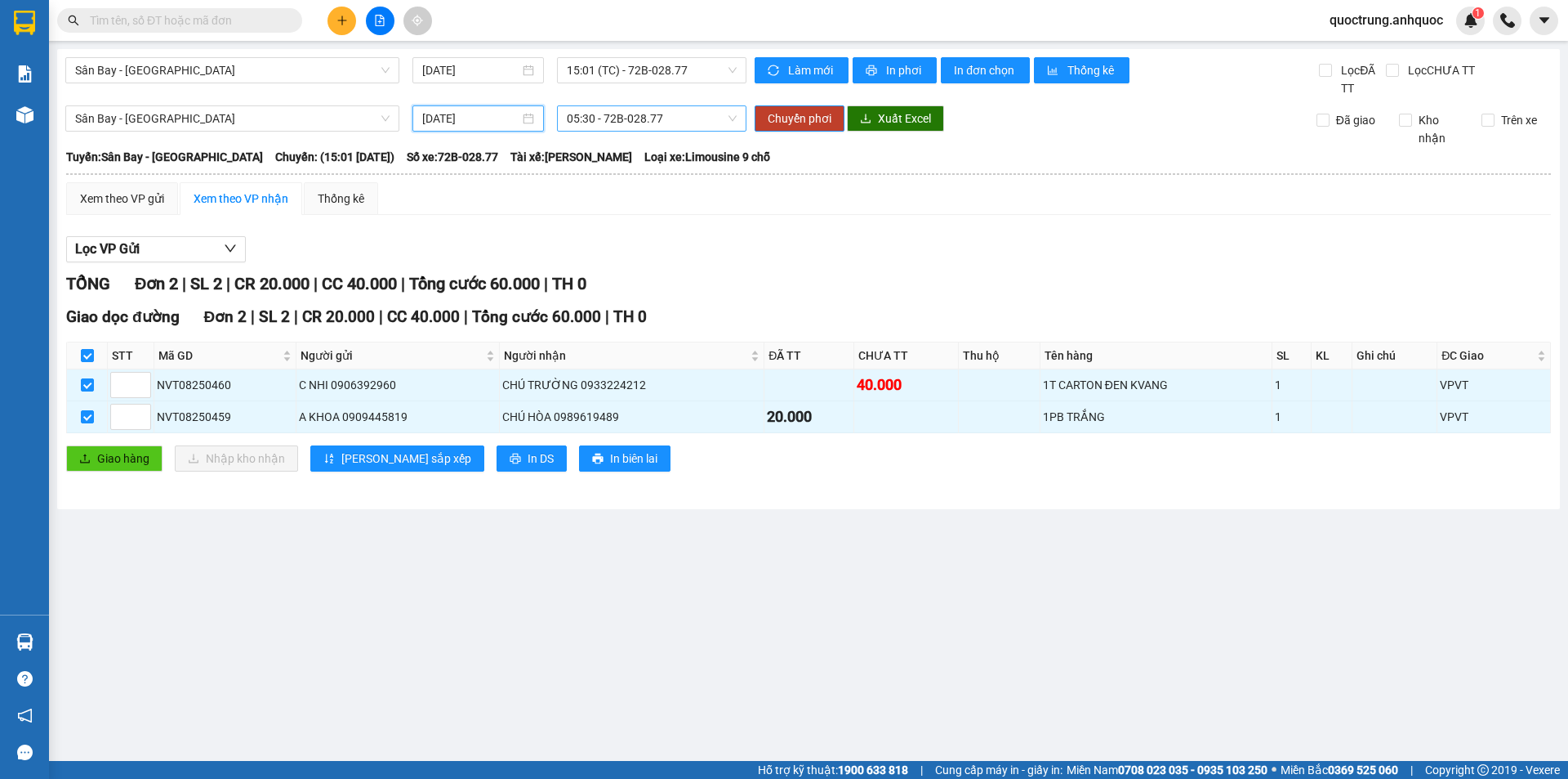
click at [604, 123] on span "05:30 - 72B-028.77" at bounding box center [651, 118] width 170 height 25
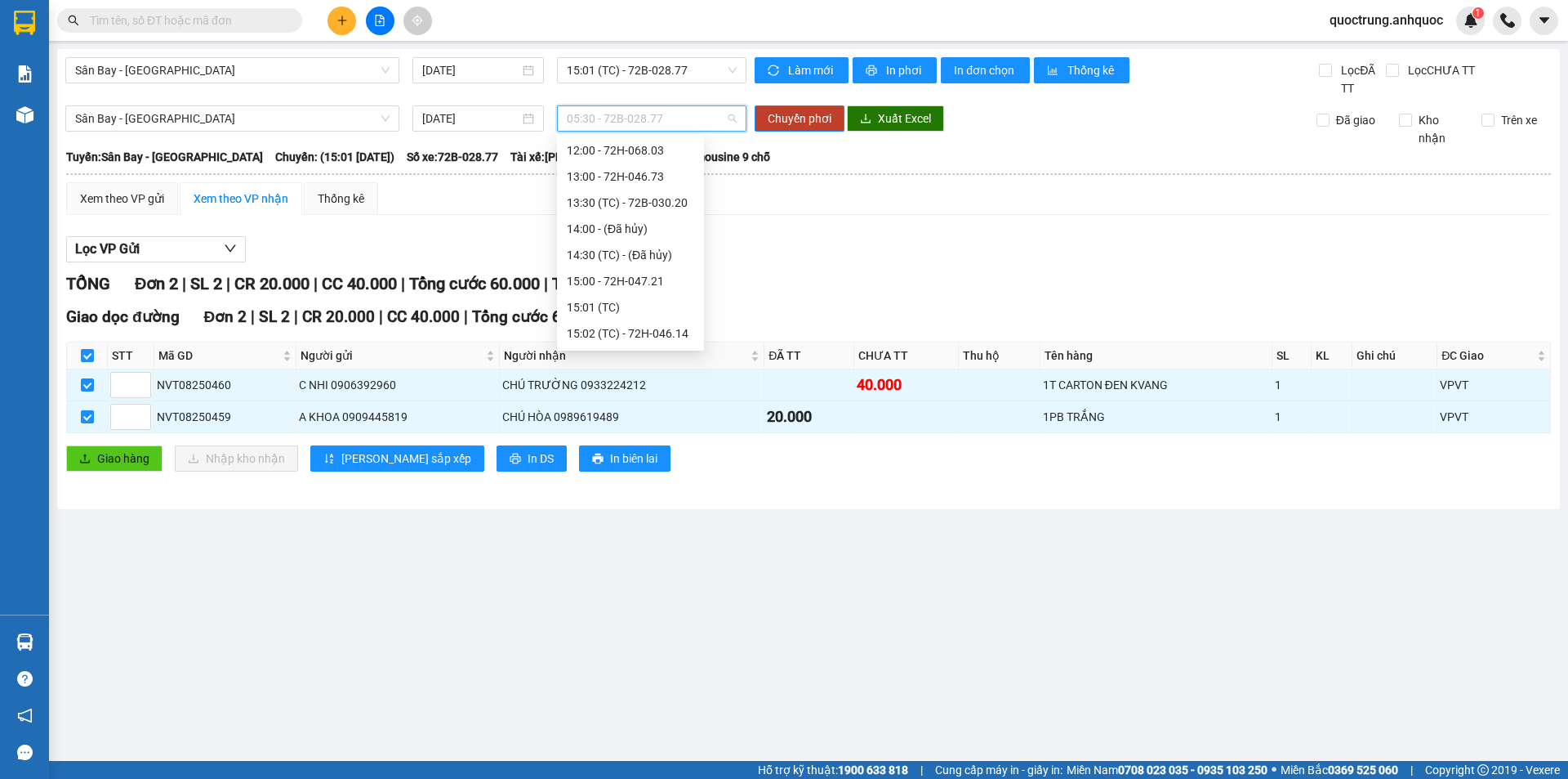
scroll to position [491, 0]
click at [635, 268] on div "15:03 (TC) - 72B-028.77" at bounding box center [630, 263] width 127 height 18
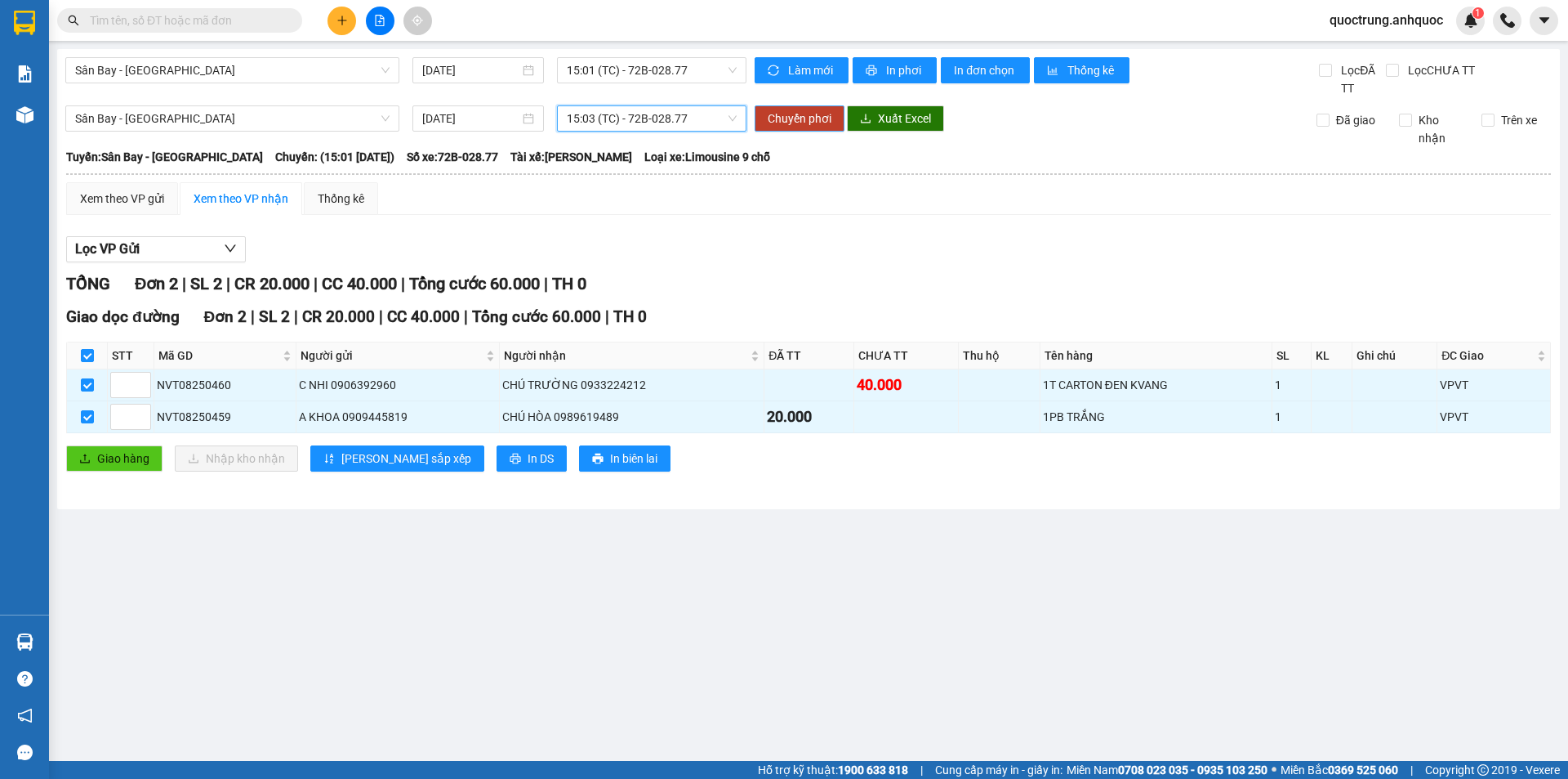
click at [811, 123] on span "Chuyển phơi" at bounding box center [799, 118] width 64 height 18
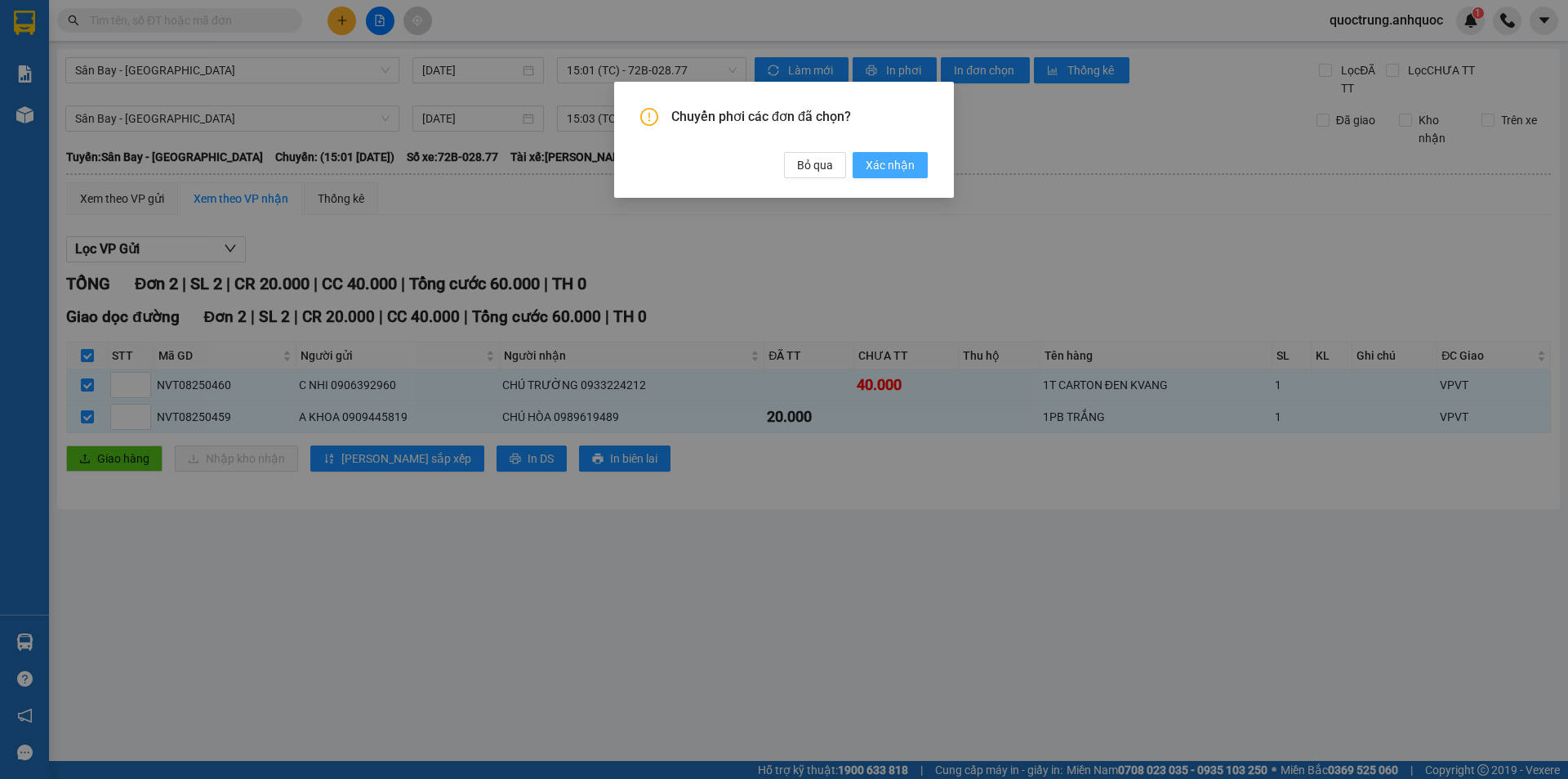
click at [892, 158] on span "Xác nhận" at bounding box center [890, 165] width 49 height 18
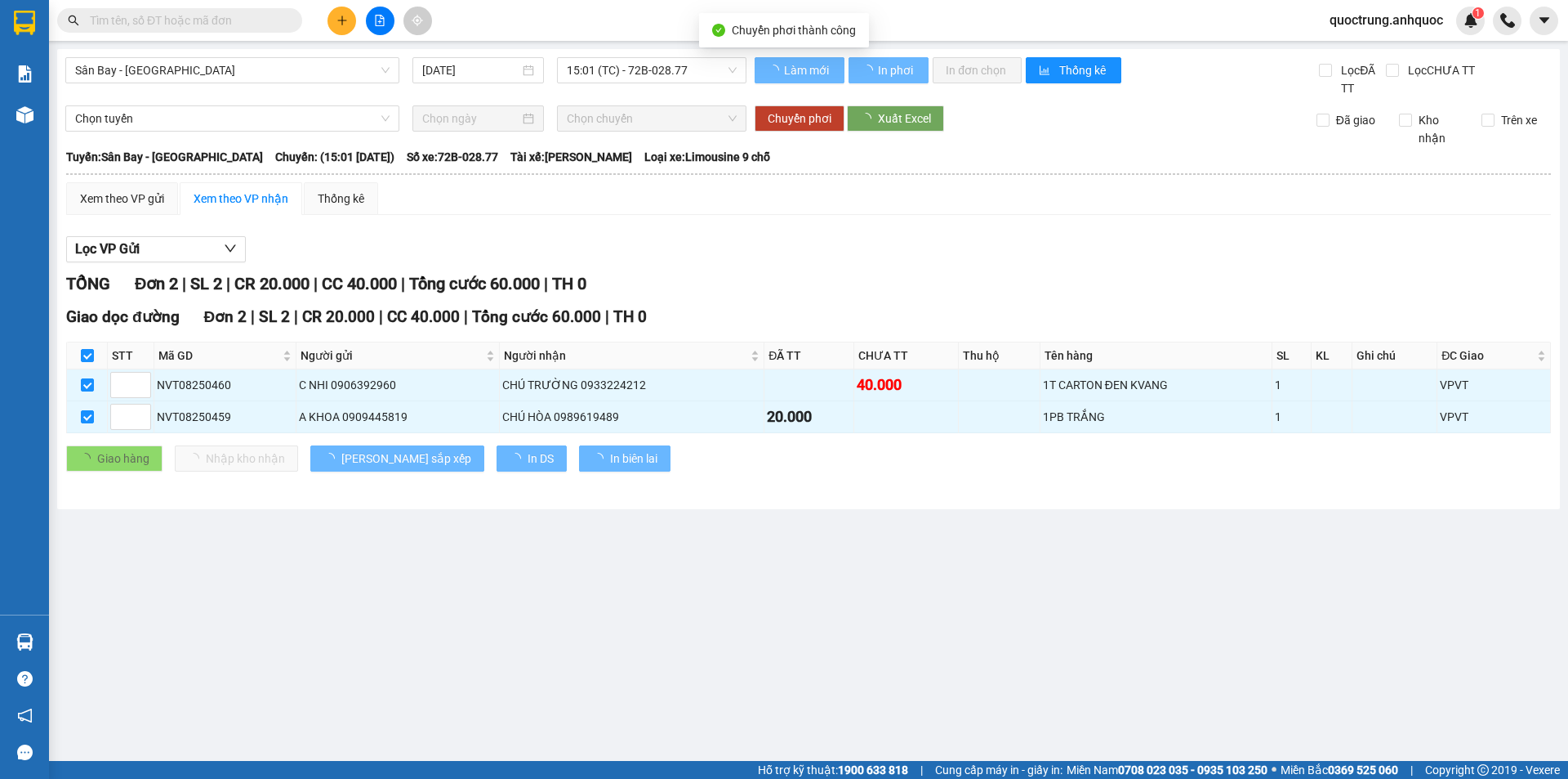
checkbox input "false"
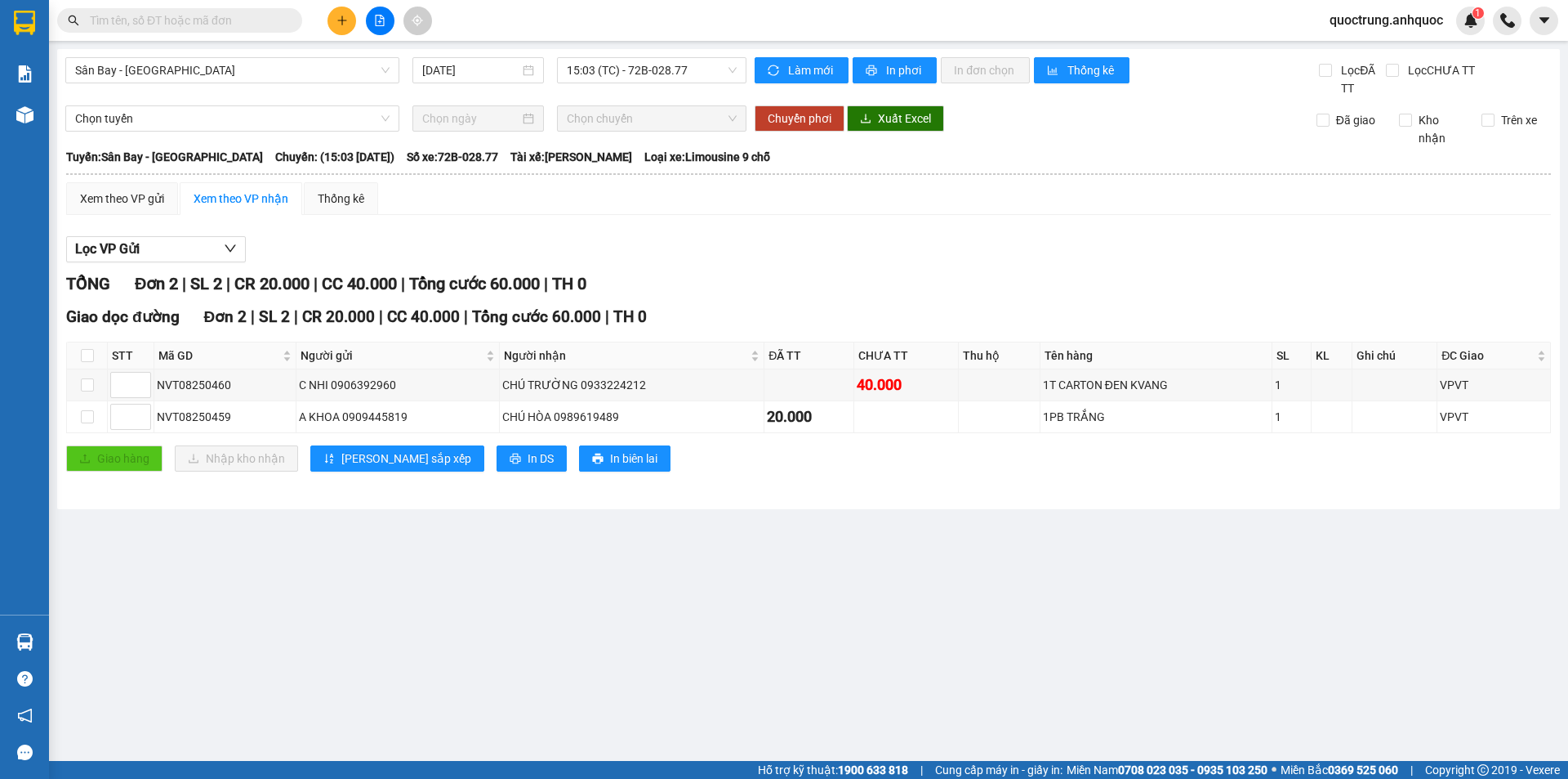
click at [619, 240] on div "Lọc VP Gửi" at bounding box center [808, 249] width 1485 height 27
click at [691, 230] on div "Lọc VP Gửi TỔNG Đơn 2 | SL 2 | CR 20.000 | CC 40.000 | Tổng cước 60.000 | TH 0…" at bounding box center [808, 359] width 1485 height 264
click at [666, 211] on div "Xem theo VP gửi Xem theo VP nhận Thống kê" at bounding box center [808, 198] width 1485 height 33
click at [628, 73] on span "15:03 (TC) - 72B-028.77" at bounding box center [651, 70] width 170 height 25
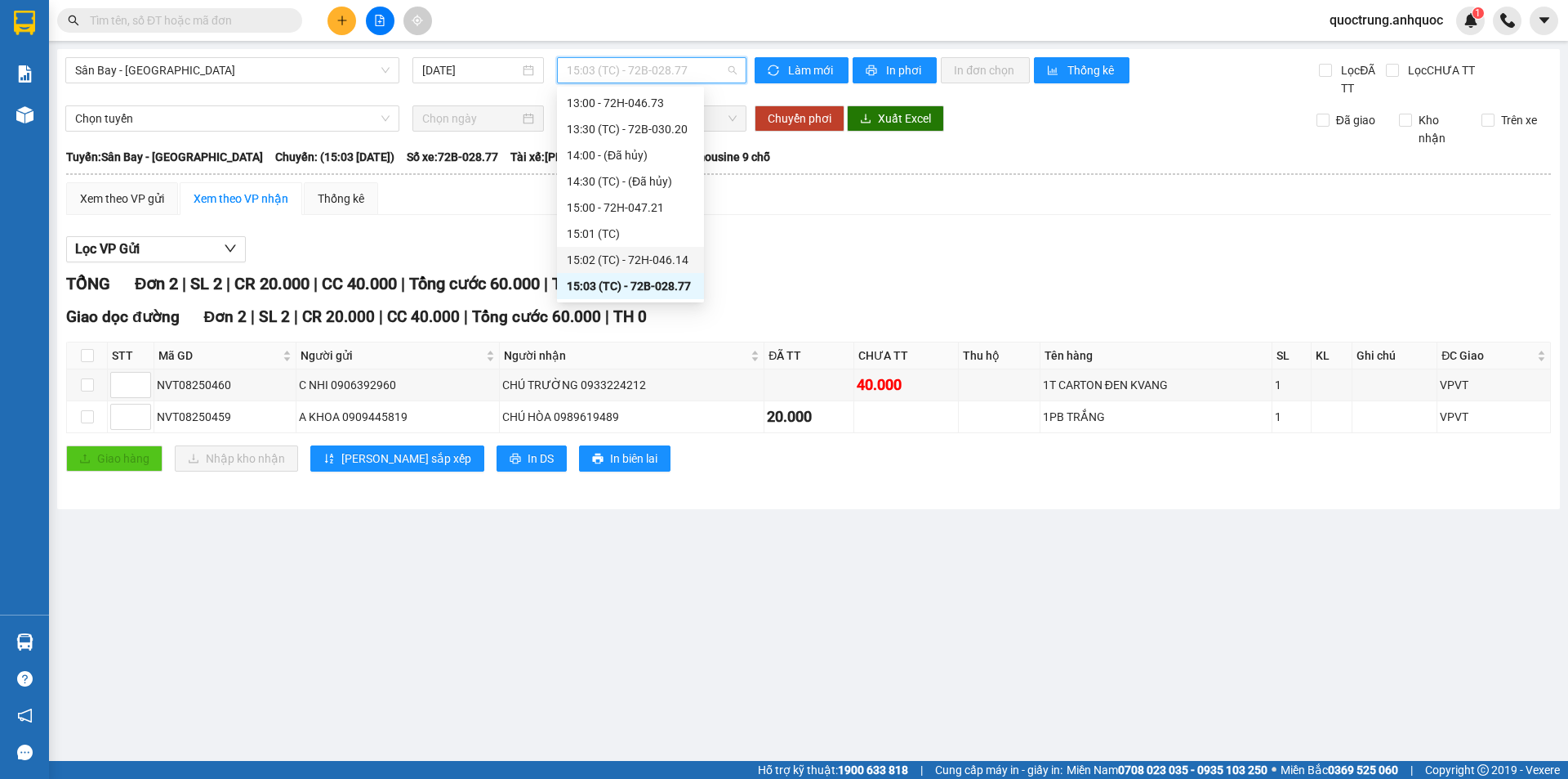
click at [603, 260] on div "15:02 (TC) - 72H-046.14" at bounding box center [630, 260] width 127 height 18
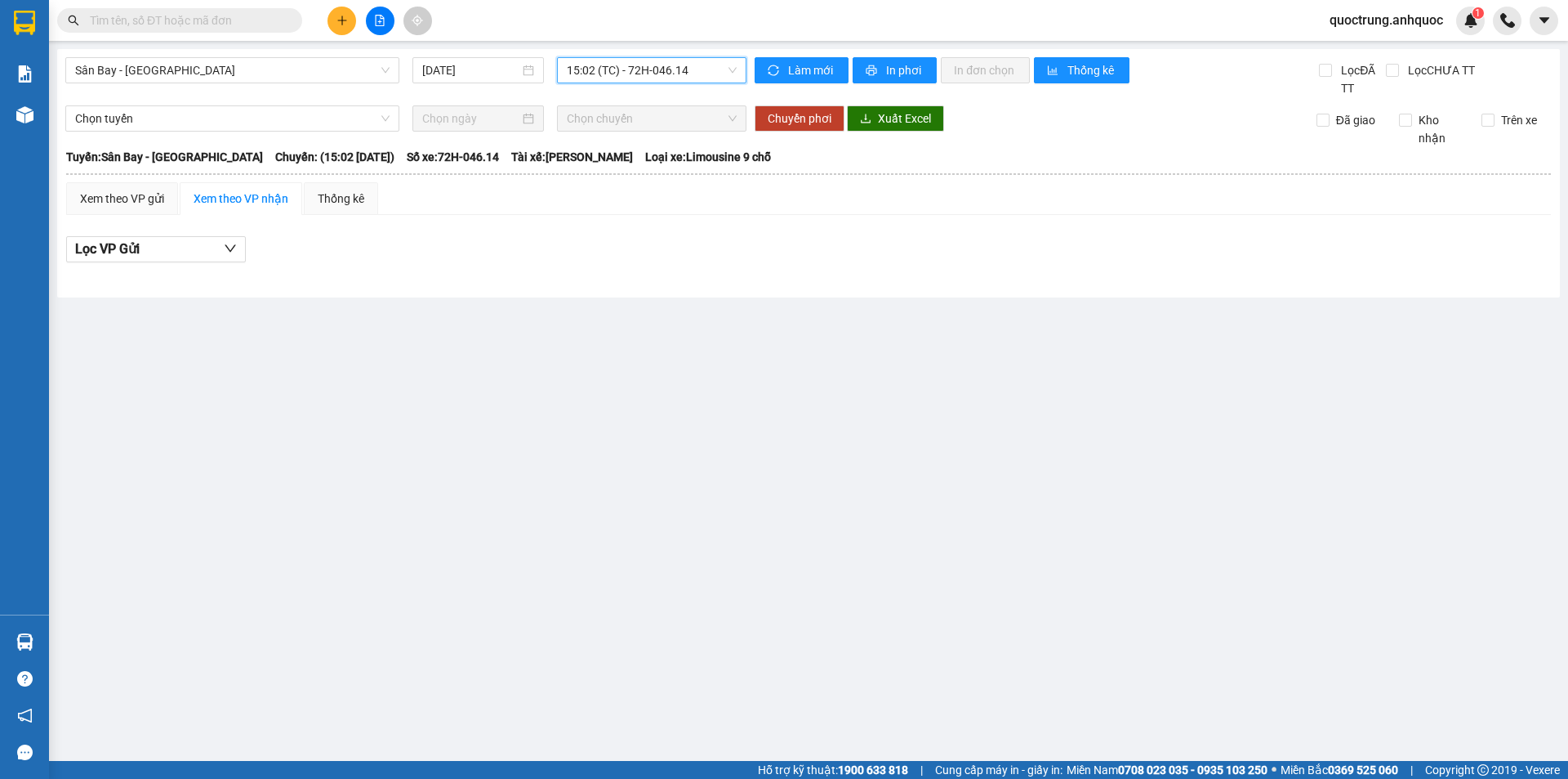
click at [642, 83] on div "15:02 (TC) - 72H-046.14" at bounding box center [651, 70] width 189 height 26
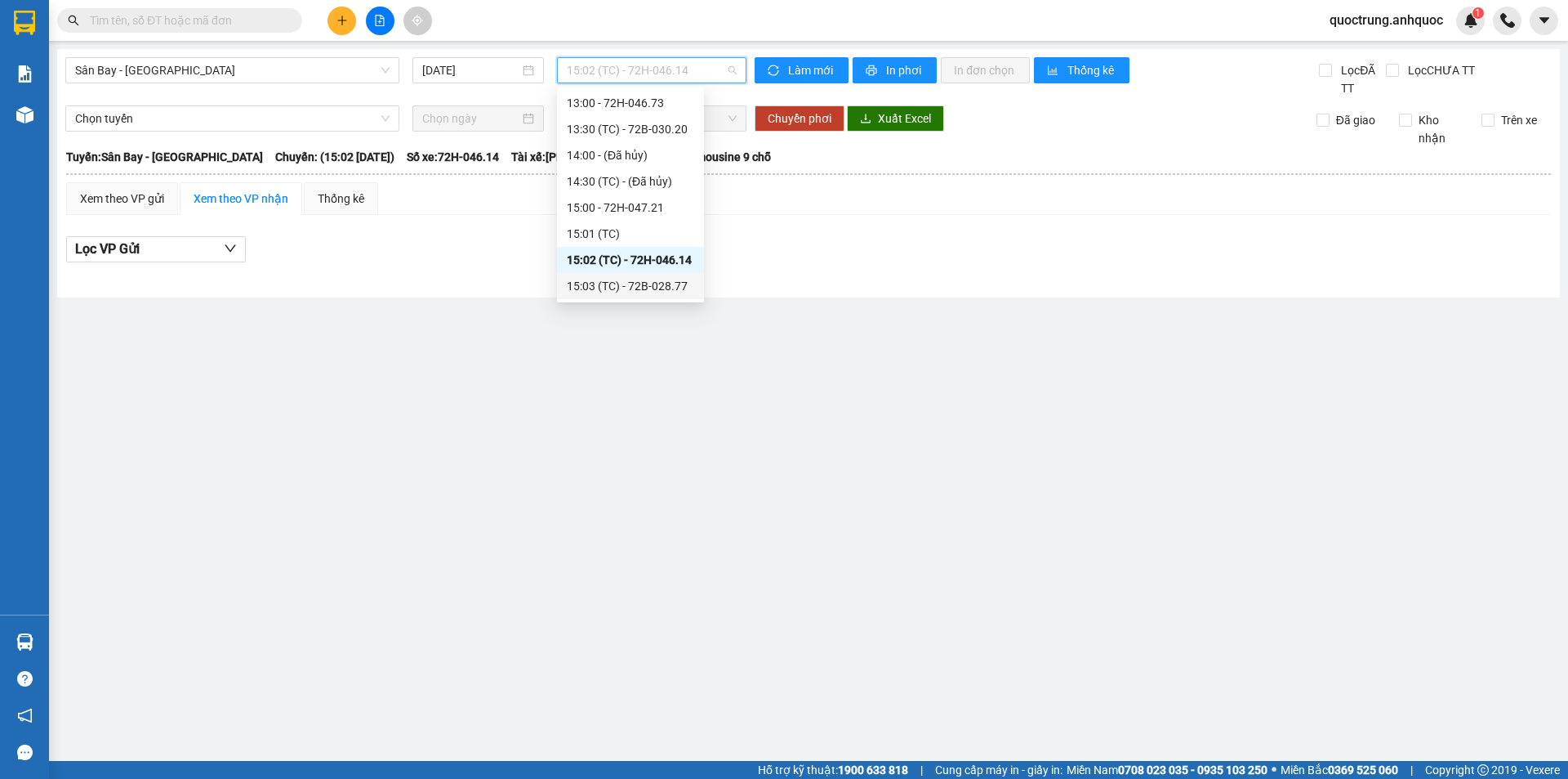
click at [636, 278] on div "15:03 (TC) - 72B-028.77" at bounding box center [630, 286] width 127 height 18
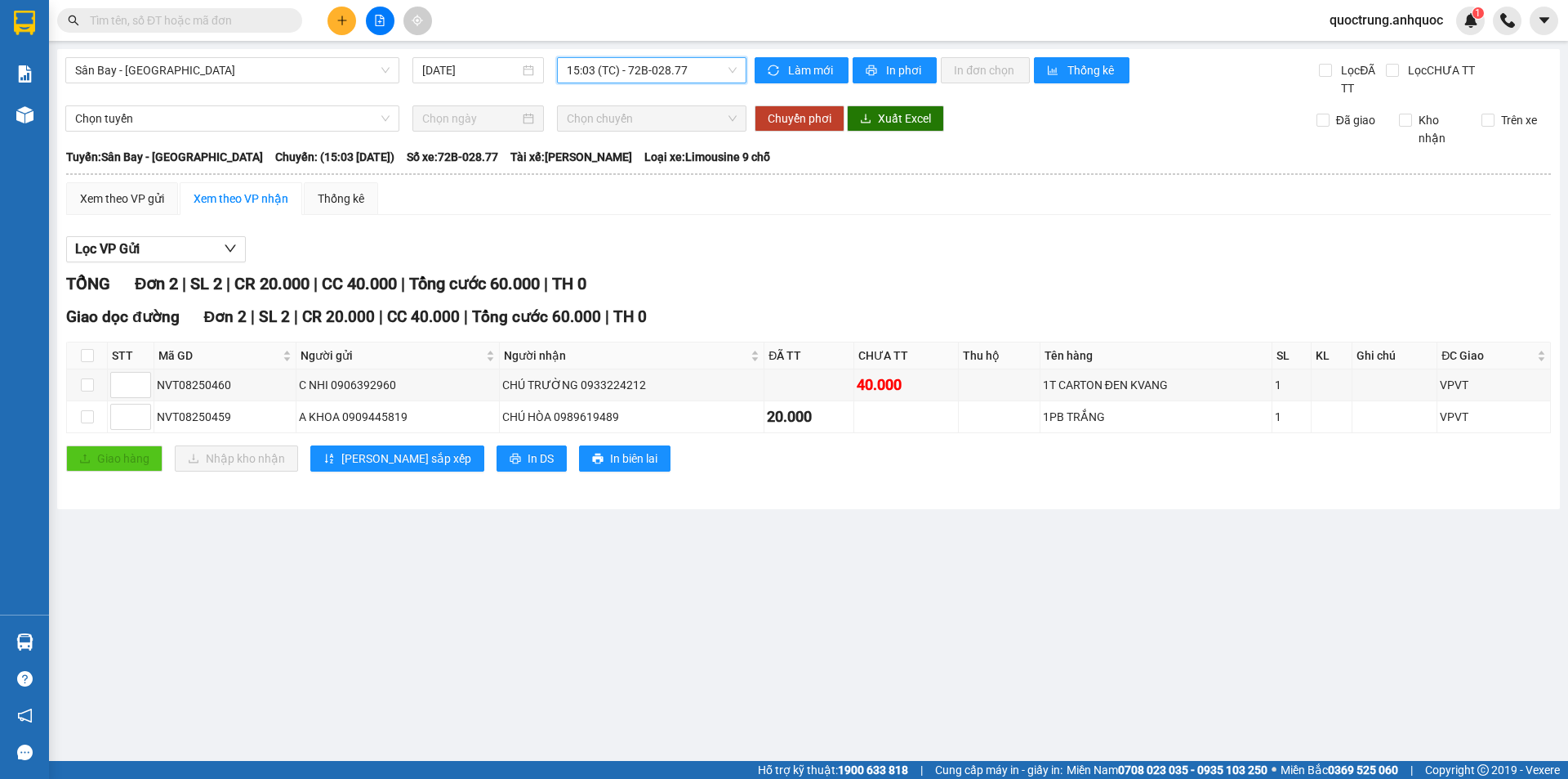
click at [650, 110] on span "Chọn chuyến" at bounding box center [651, 118] width 170 height 25
click at [639, 96] on div "Sân Bay - [GEOGRAPHIC_DATA] [DATE] 15:03 15:03 (TC) - 72B-028.77" at bounding box center [406, 77] width 681 height 40
click at [641, 75] on span "15:03 (TC) - 72B-028.77" at bounding box center [651, 70] width 170 height 25
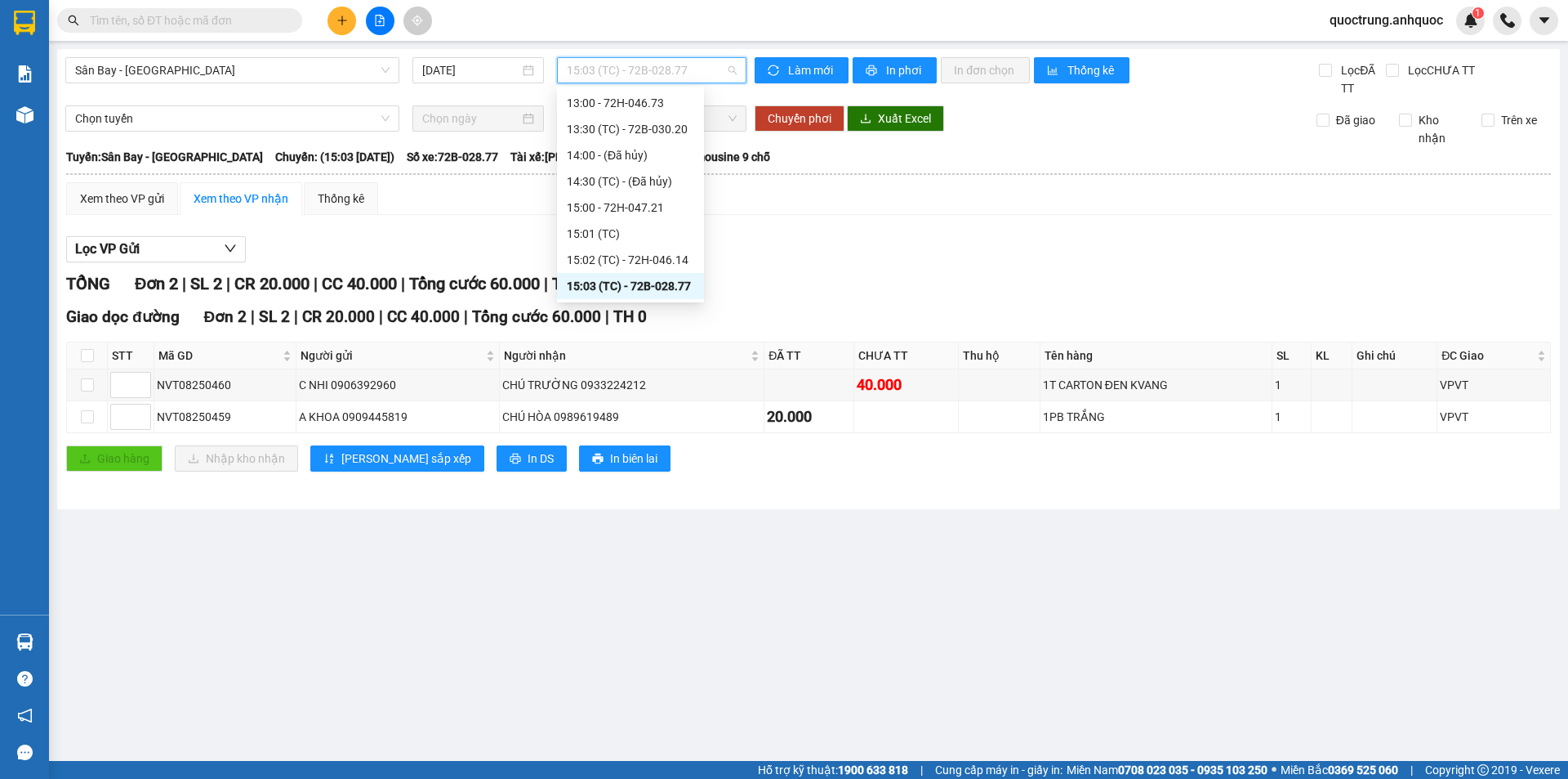
click at [664, 70] on span "15:03 (TC) - 72B-028.77" at bounding box center [651, 70] width 170 height 25
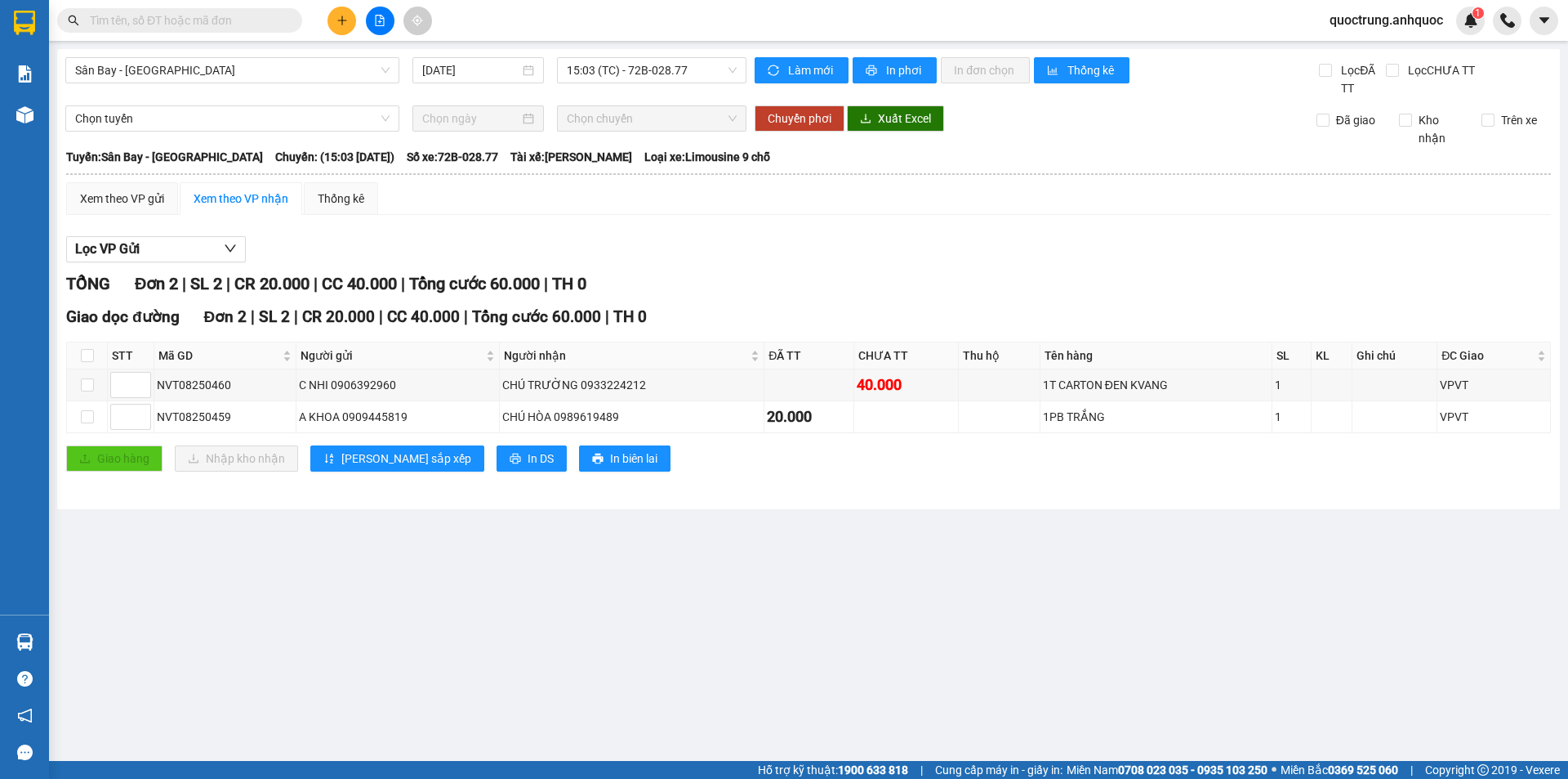
click at [890, 521] on main "[GEOGRAPHIC_DATA] - [GEOGRAPHIC_DATA] [DATE] 15:03 (TC) - 72B-028.77 Làm mới In…" at bounding box center [784, 380] width 1568 height 761
